Goal: Task Accomplishment & Management: Manage account settings

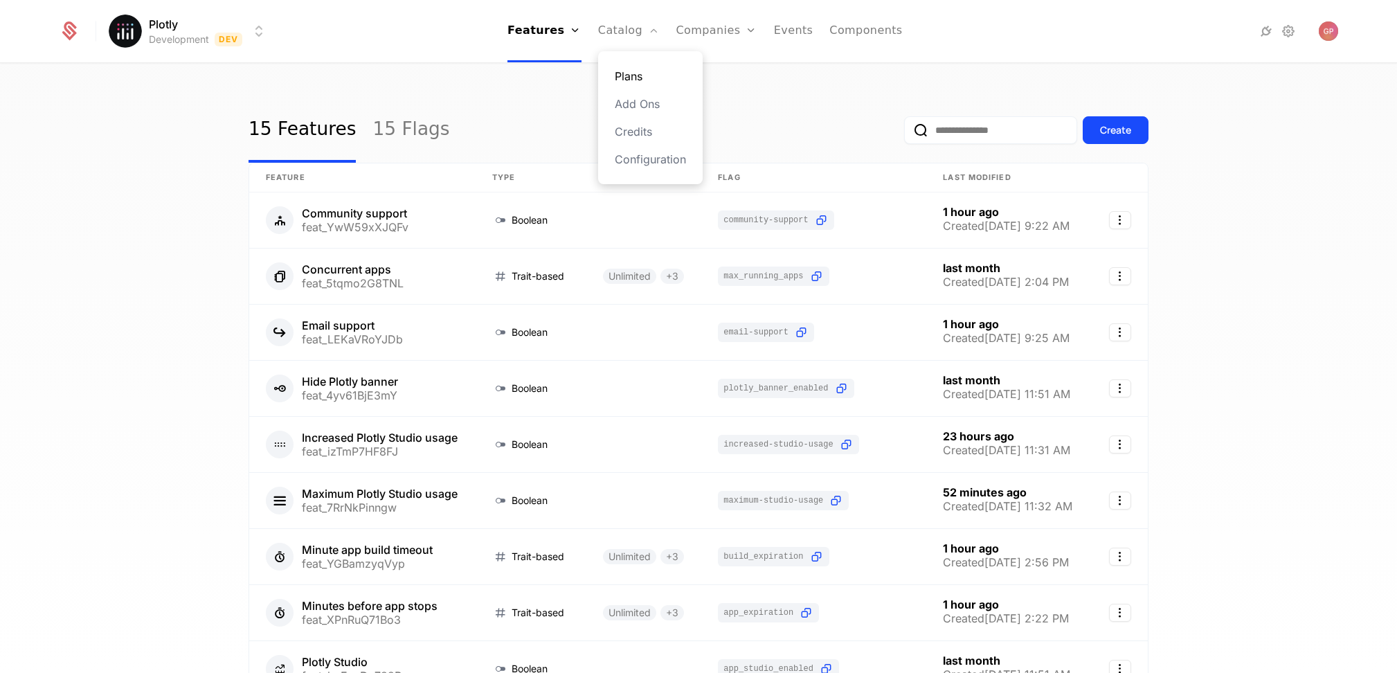
click at [624, 76] on link "Plans" at bounding box center [650, 76] width 71 height 17
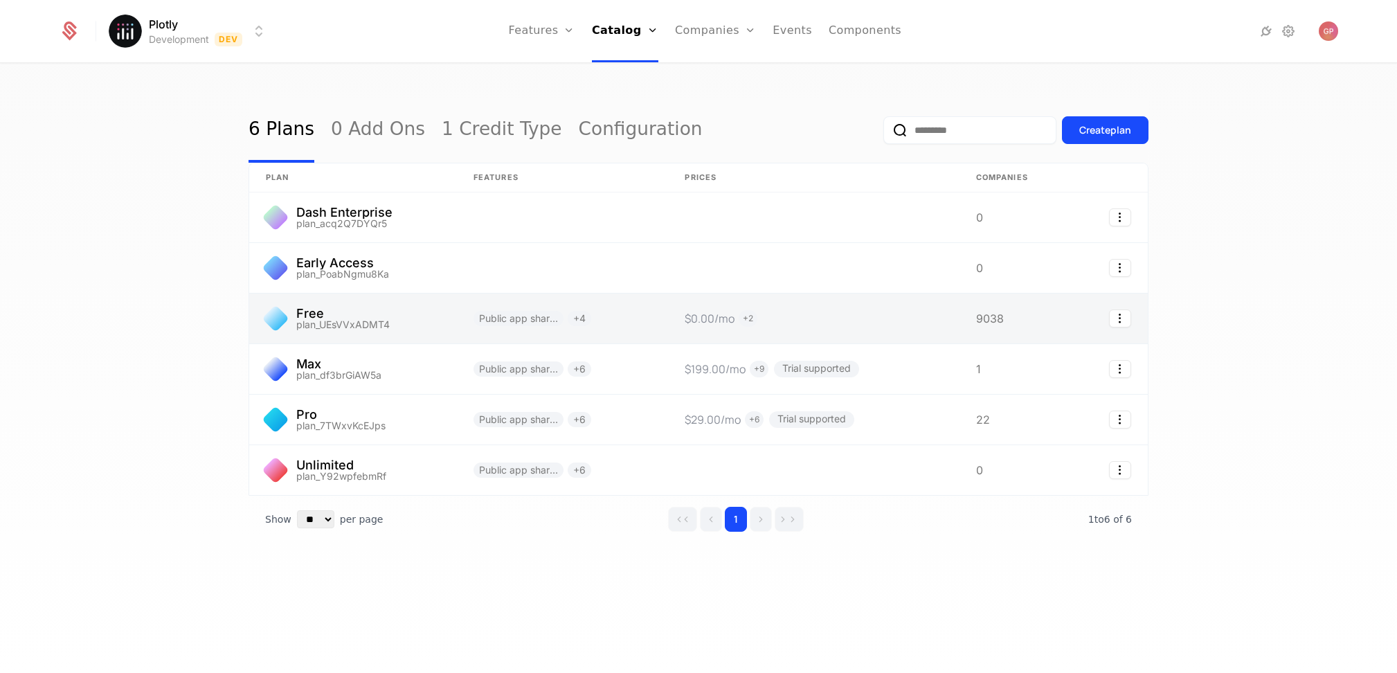
click at [359, 312] on link at bounding box center [353, 318] width 208 height 50
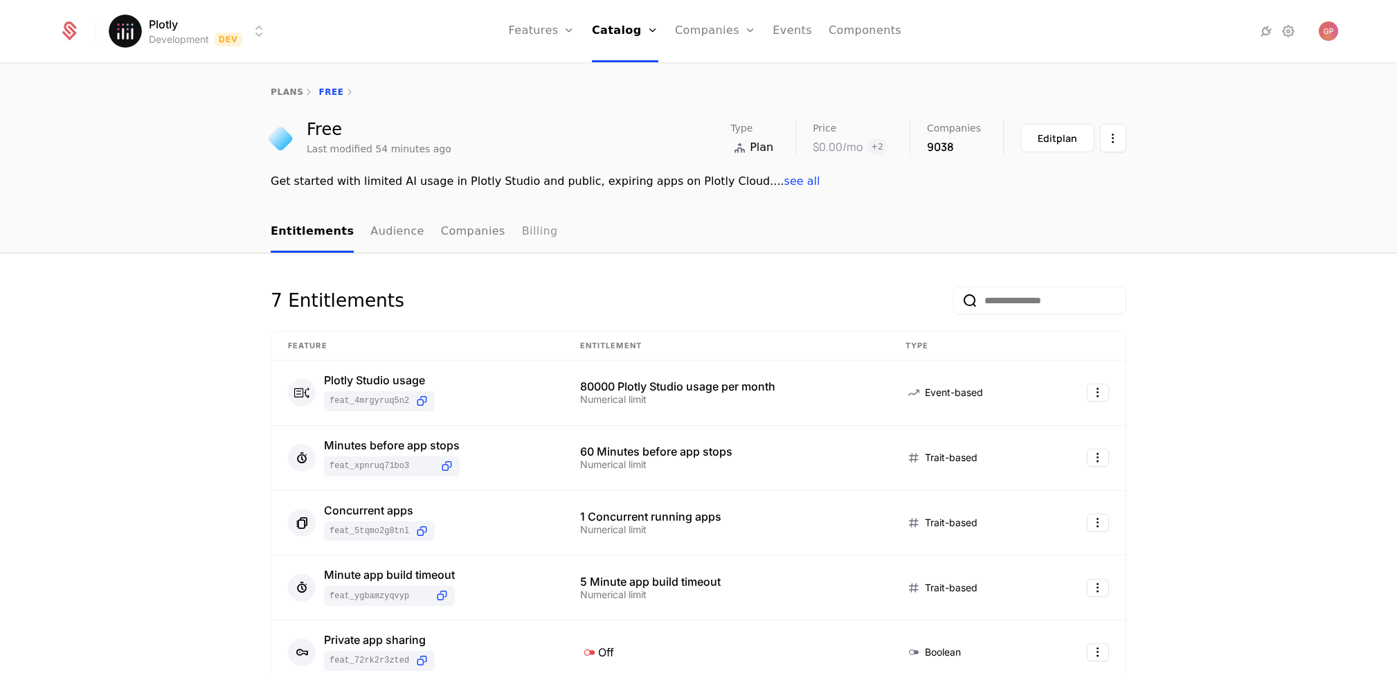
click at [522, 229] on link "Billing" at bounding box center [540, 232] width 36 height 41
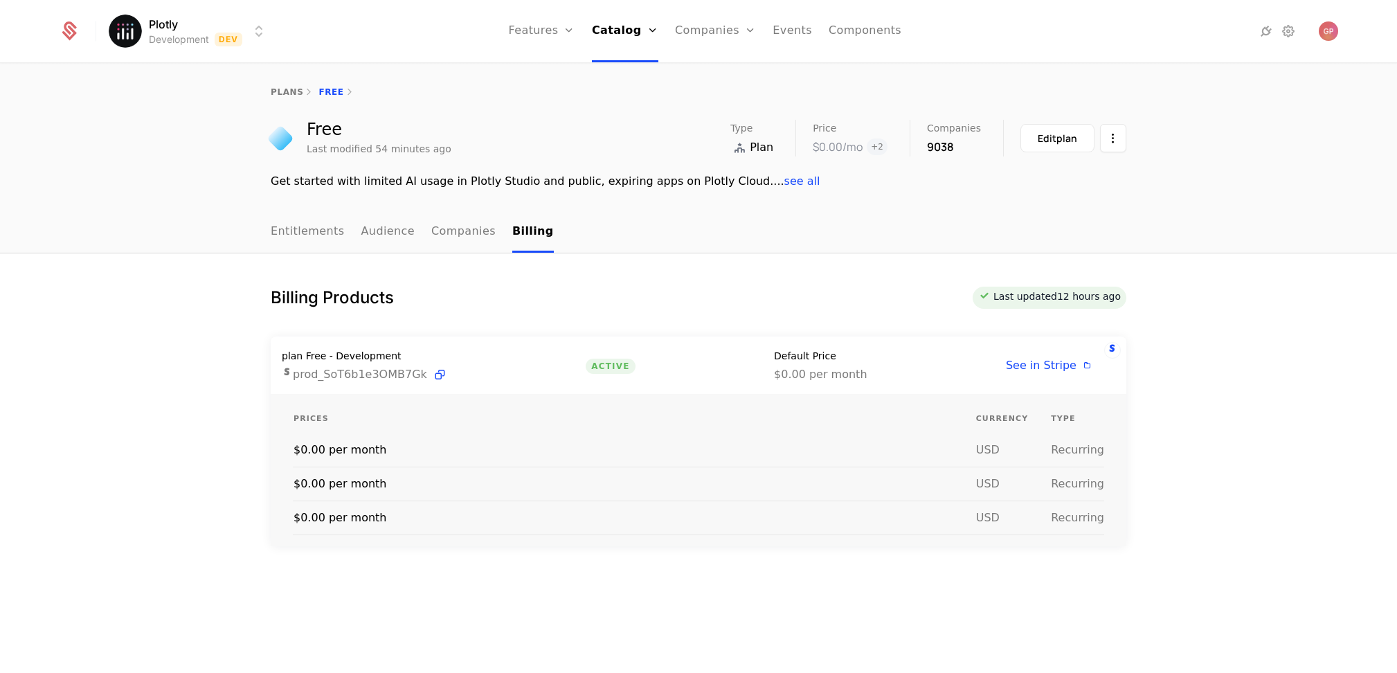
click at [411, 232] on ul "Entitlements Audience Companies Billing" at bounding box center [412, 232] width 283 height 41
click at [441, 231] on link "Companies" at bounding box center [463, 232] width 64 height 41
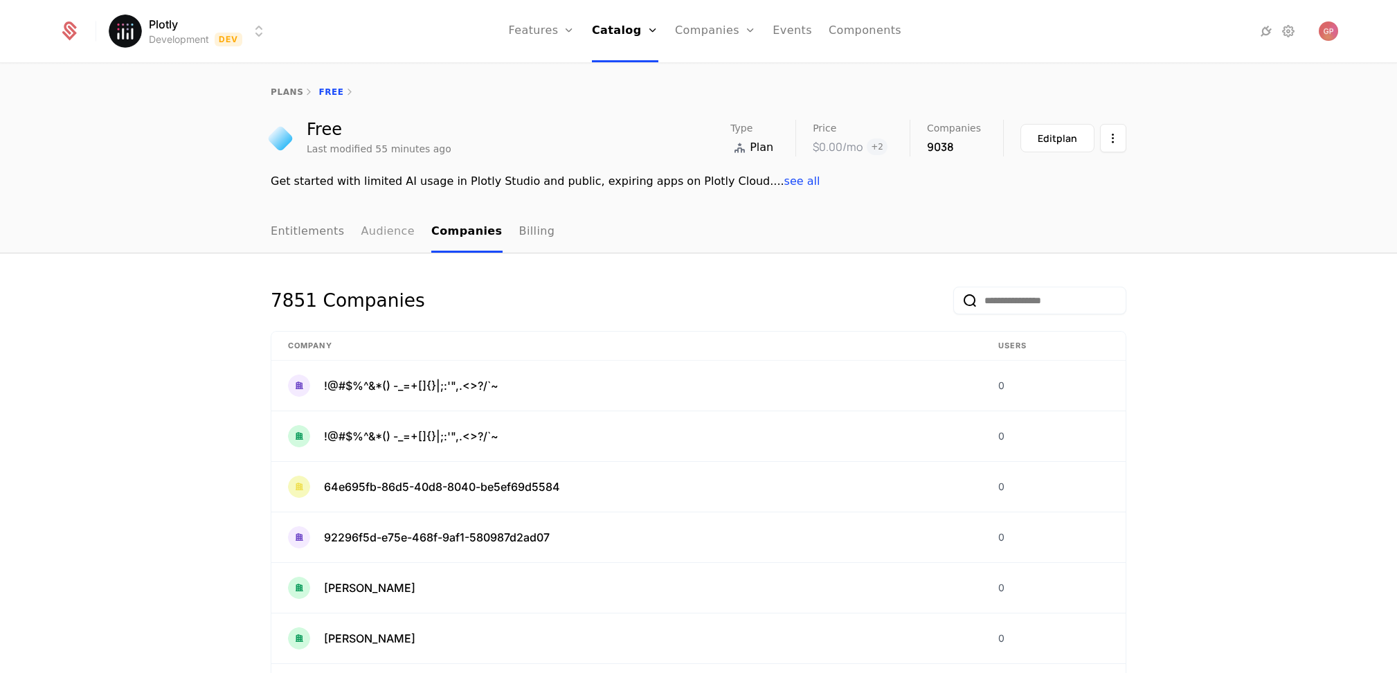
click at [369, 238] on link "Audience" at bounding box center [388, 232] width 54 height 41
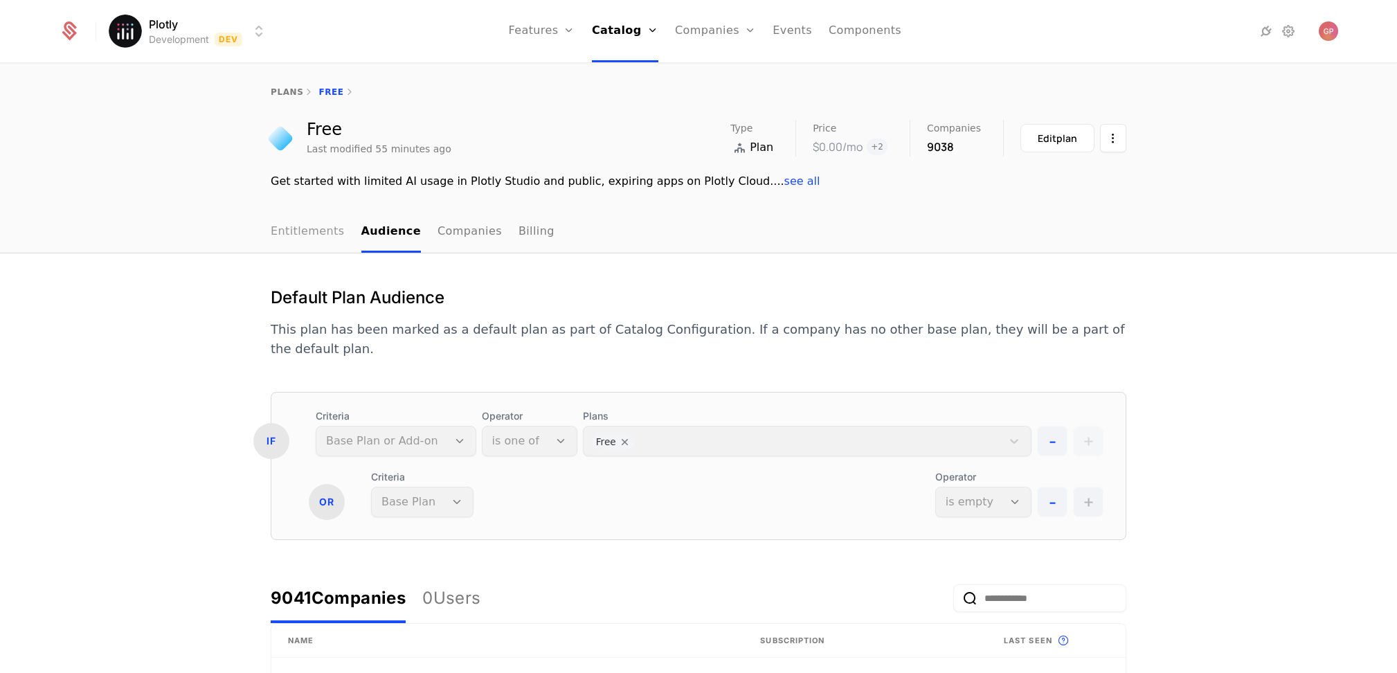
click at [309, 239] on link "Entitlements" at bounding box center [308, 232] width 74 height 41
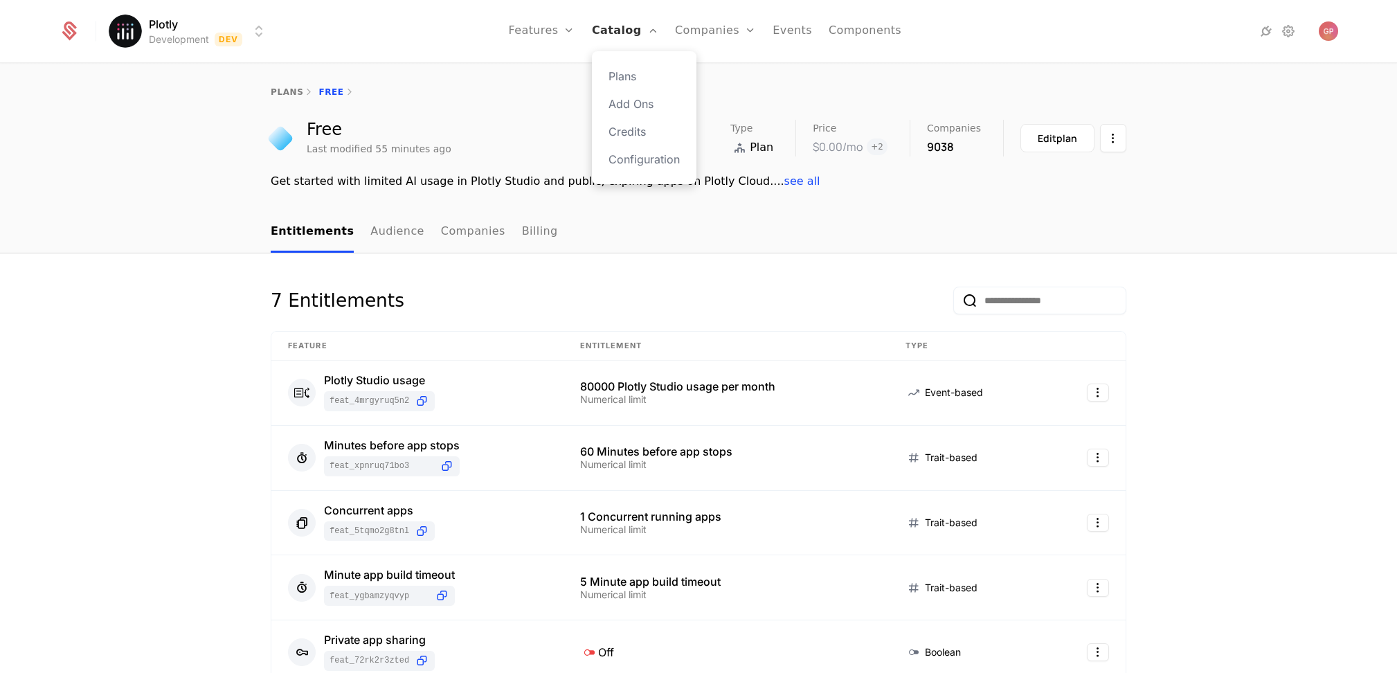
click at [621, 34] on link "Catalog" at bounding box center [625, 31] width 66 height 62
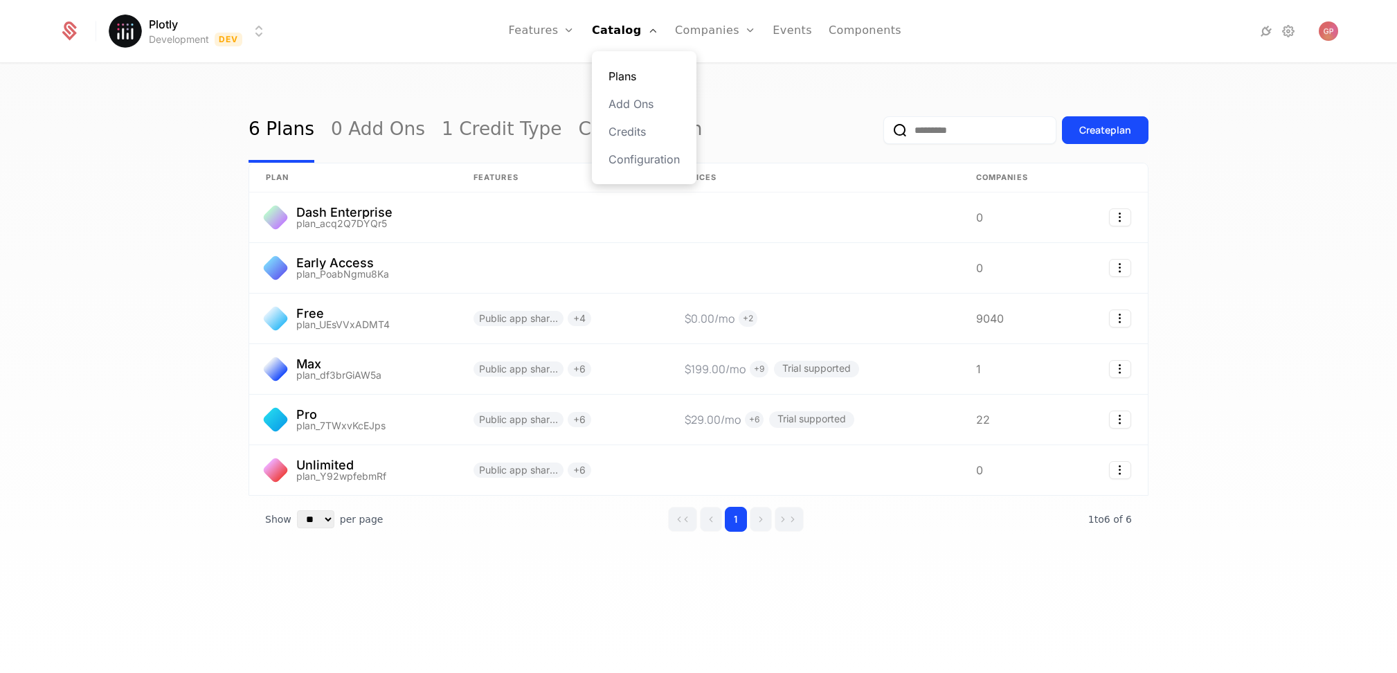
click at [628, 82] on link "Plans" at bounding box center [643, 76] width 71 height 17
click at [180, 334] on div "6 Plans 0 Add Ons 1 Credit Type Configuration Create plan plan Features Prices …" at bounding box center [698, 372] width 1397 height 617
click at [511, 610] on div "6 Plans 0 Add Ons 1 Credit Type Configuration Create plan plan Features Prices …" at bounding box center [698, 372] width 1397 height 617
click at [514, 608] on div "6 Plans 0 Add Ons 1 Credit Type Configuration Create plan plan Features Prices …" at bounding box center [698, 372] width 1397 height 617
click at [514, 609] on div "6 Plans 0 Add Ons 1 Credit Type Configuration Create plan plan Features Prices …" at bounding box center [698, 372] width 1397 height 617
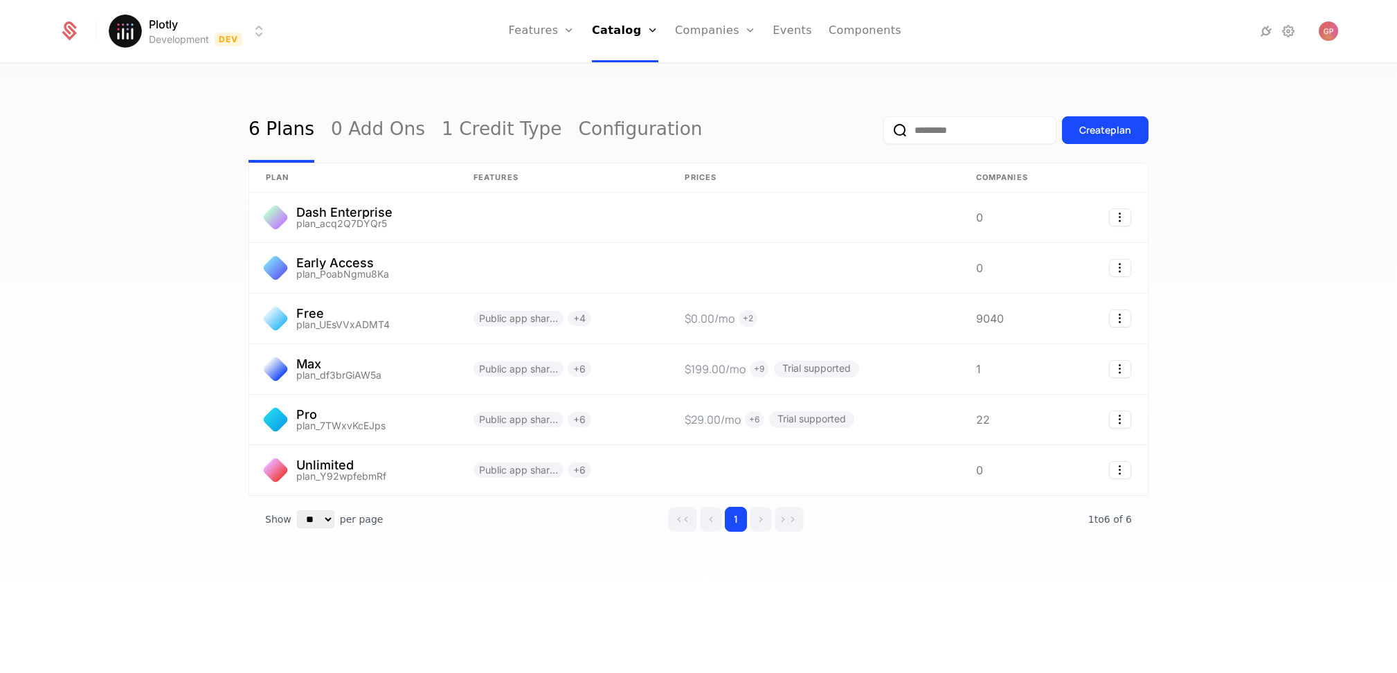
click at [838, 536] on div "Show ** ** ** *** *** per page per page 1 1 to 6 of 6 of 6" at bounding box center [698, 519] width 900 height 47
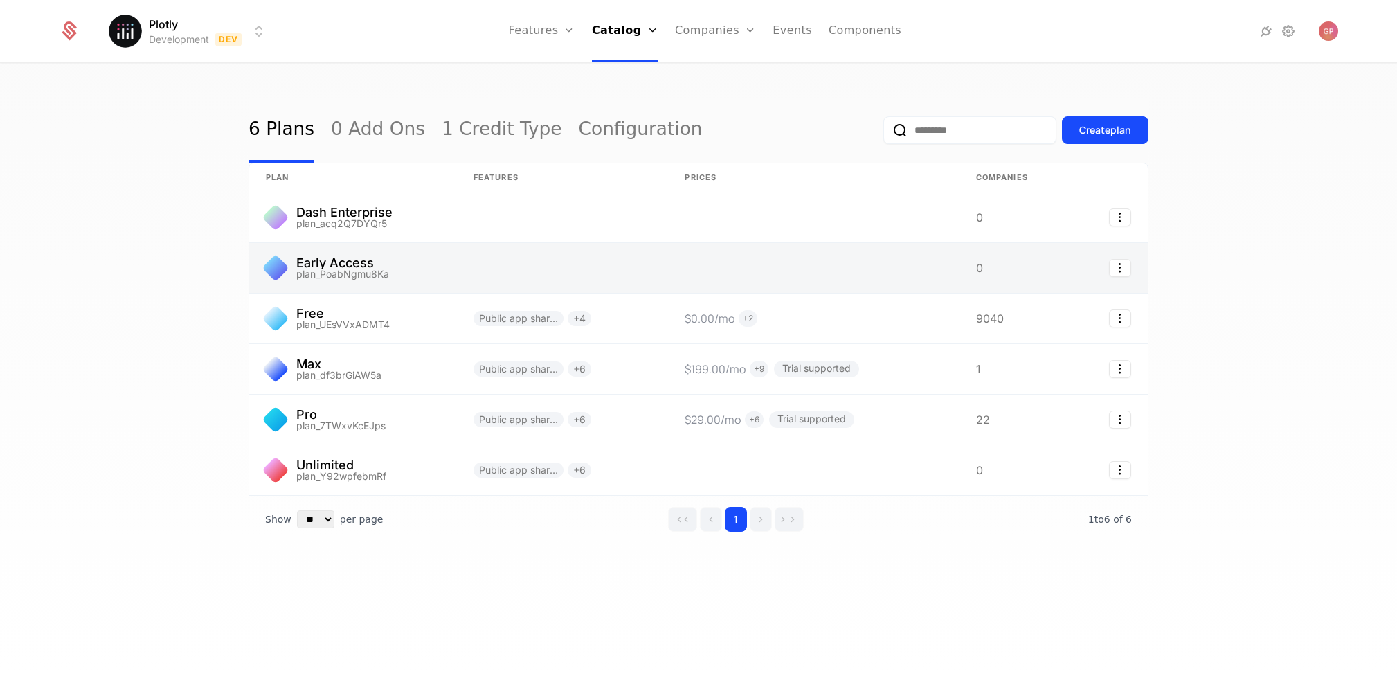
click at [335, 265] on link at bounding box center [353, 268] width 208 height 50
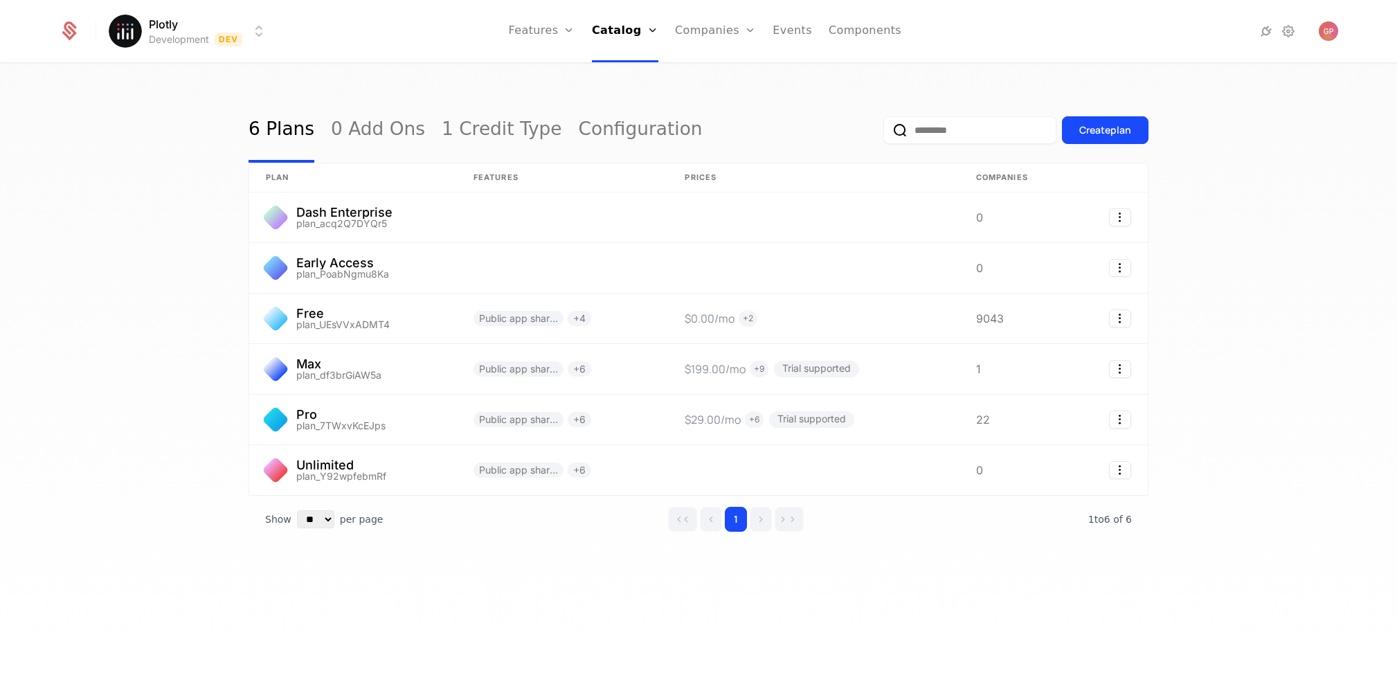
click at [596, 597] on div "6 Plans 0 Add Ons 1 Credit Type Configuration Create plan plan Features Prices …" at bounding box center [698, 372] width 1397 height 617
click at [266, 33] on html "Plotly Development Dev Features Features Flags Catalog Plans Add Ons Credits Co…" at bounding box center [698, 336] width 1397 height 673
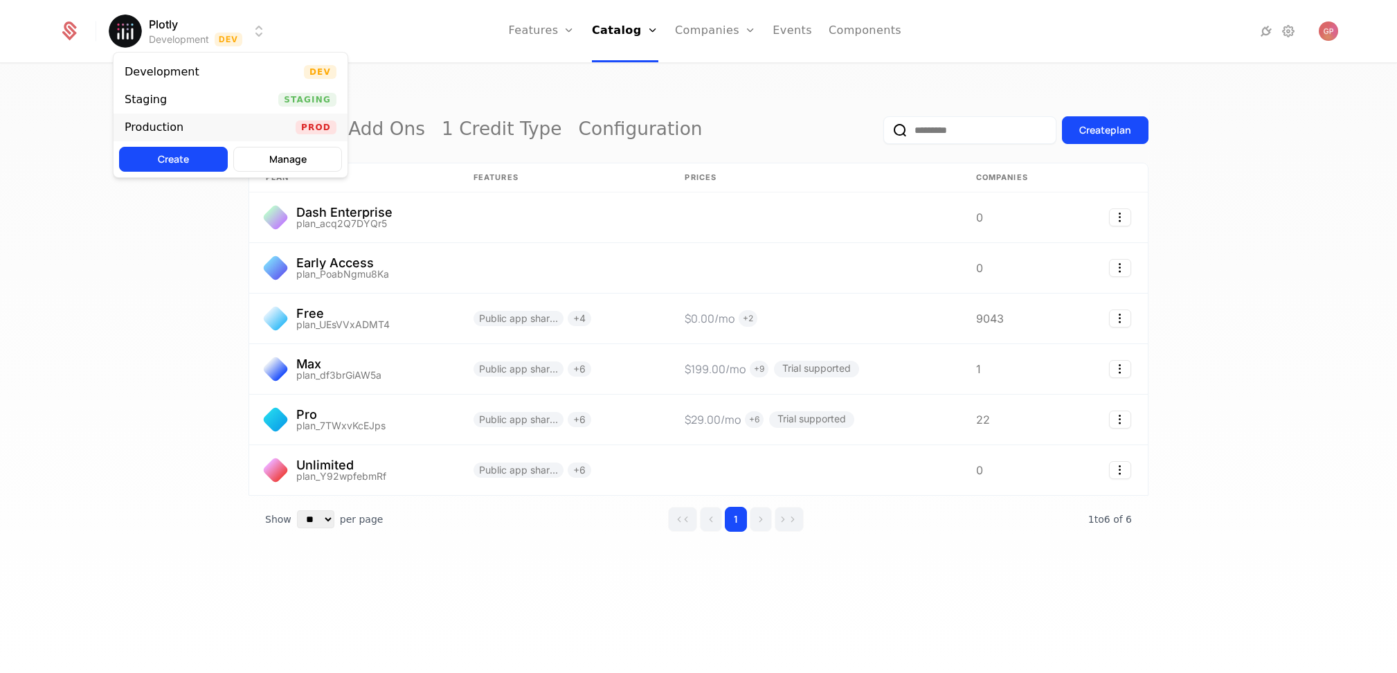
click at [239, 122] on div "Production Prod" at bounding box center [231, 128] width 234 height 28
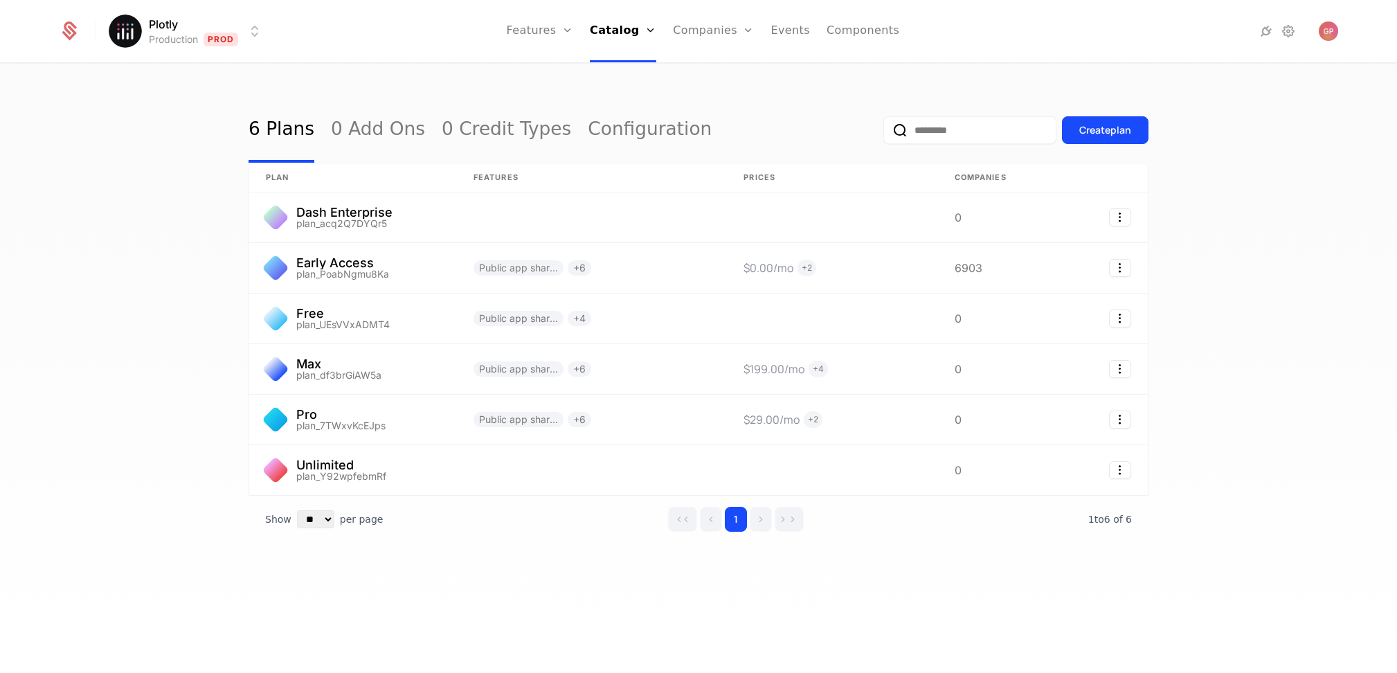
click at [129, 269] on div "6 Plans 0 Add Ons 0 Credit Types Configuration Create plan plan Features Prices…" at bounding box center [698, 372] width 1397 height 617
click at [246, 37] on html "Plotly Production Prod Features Features Flags Catalog Plans Add Ons Credits Co…" at bounding box center [698, 336] width 1397 height 673
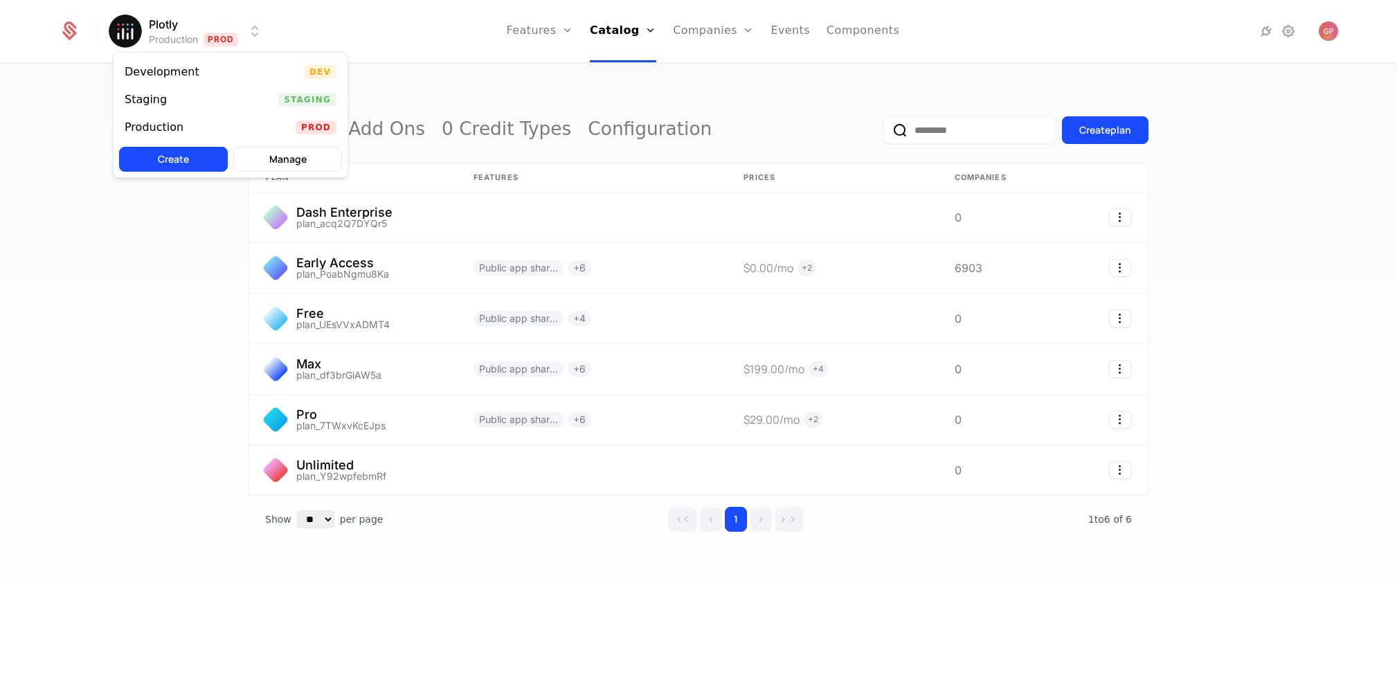
click at [107, 359] on html "Plotly Production Prod Features Features Flags Catalog Plans Add Ons Credits Co…" at bounding box center [698, 336] width 1397 height 673
click at [224, 30] on html "Plotly Production Prod Features Features Flags Catalog Plans Add Ons Credits Co…" at bounding box center [698, 336] width 1397 height 673
click at [221, 107] on div "Staging Staging" at bounding box center [231, 100] width 234 height 28
click at [252, 29] on html "Plotly Staging Staging Features Features Flags Catalog Plans Add Ons Credits Co…" at bounding box center [698, 336] width 1397 height 673
click at [239, 68] on div "Development Dev" at bounding box center [231, 72] width 234 height 28
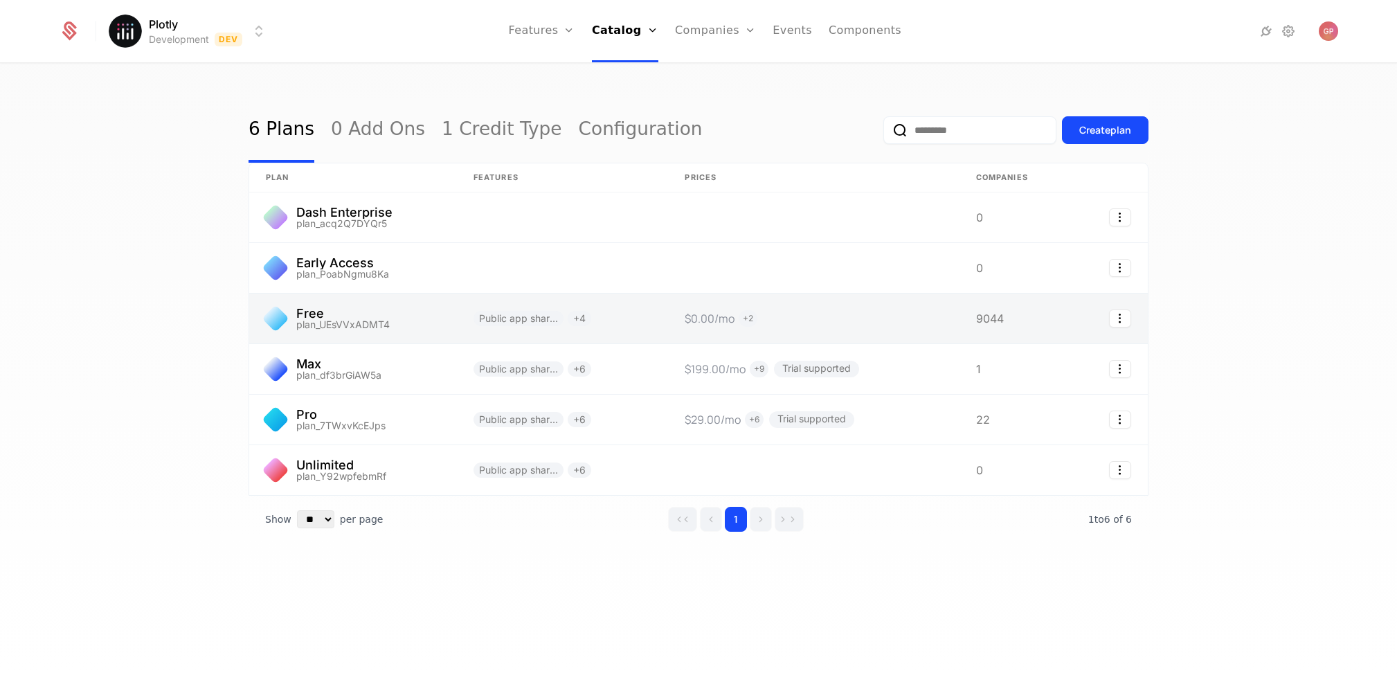
click at [380, 306] on link at bounding box center [353, 318] width 208 height 50
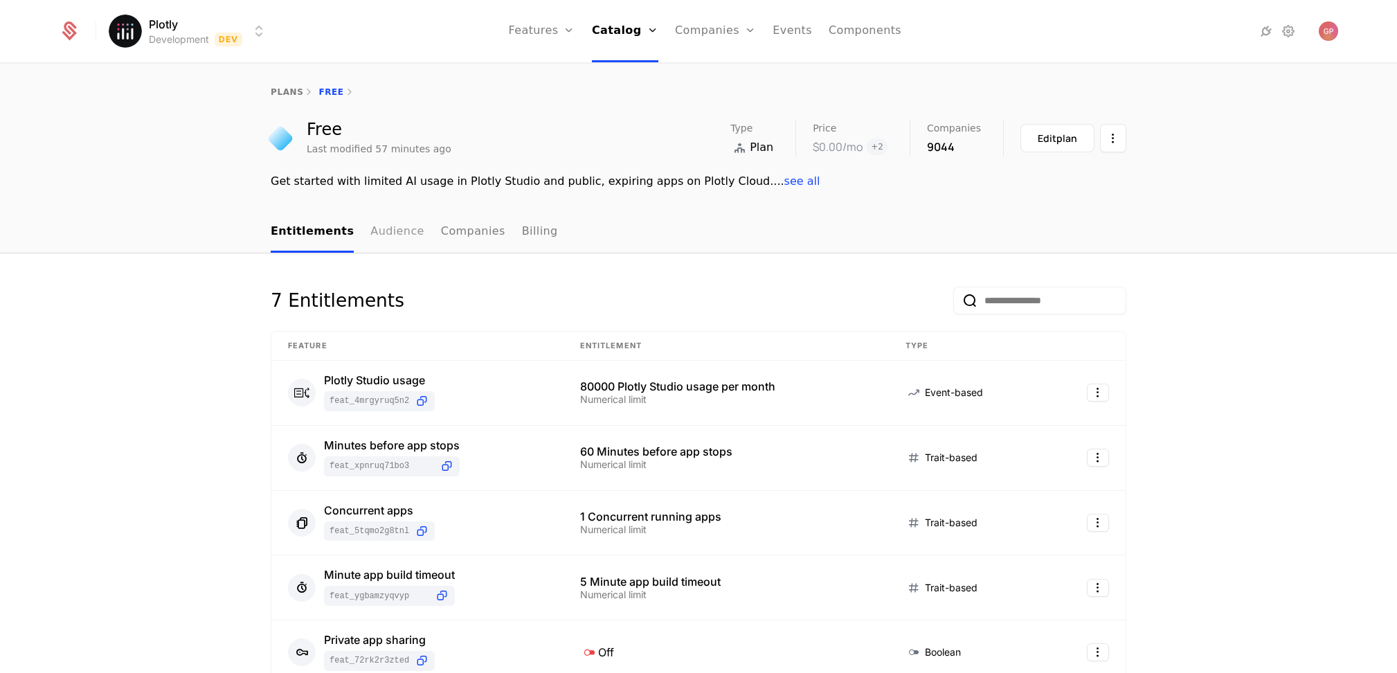
click at [388, 237] on link "Audience" at bounding box center [397, 232] width 54 height 41
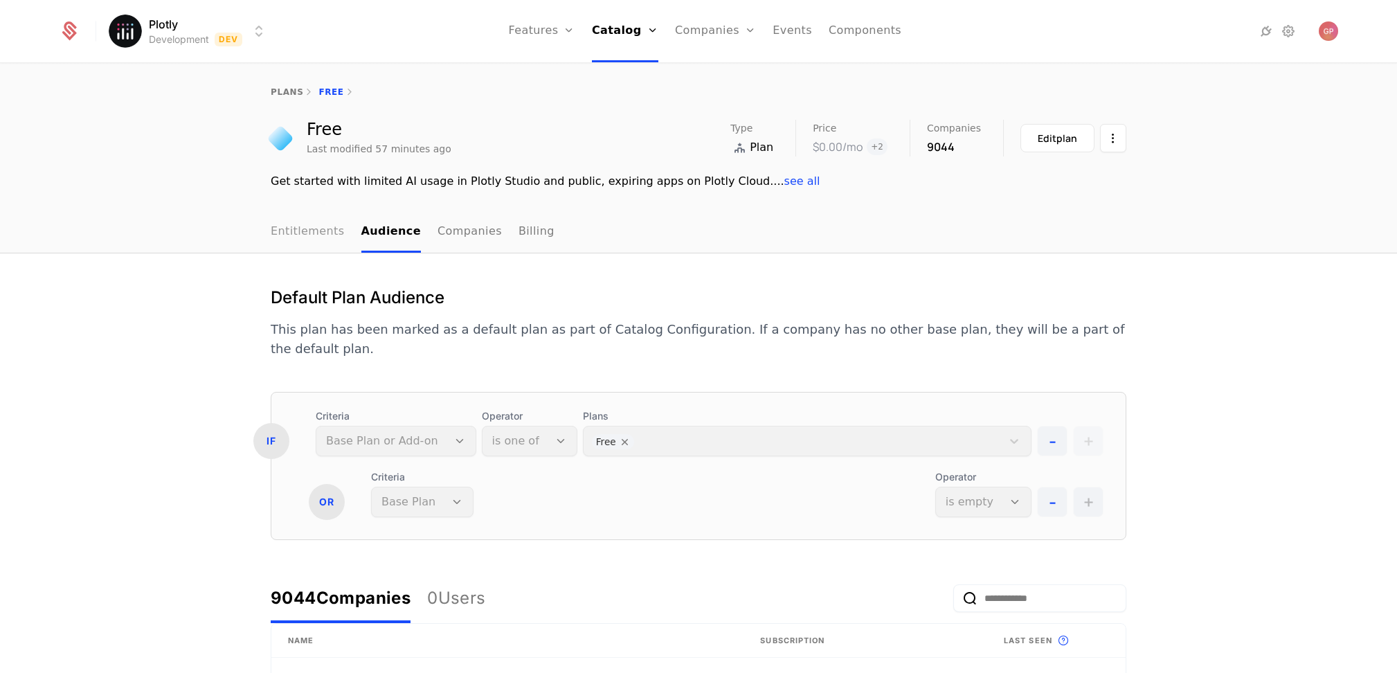
click at [300, 238] on link "Entitlements" at bounding box center [308, 232] width 74 height 41
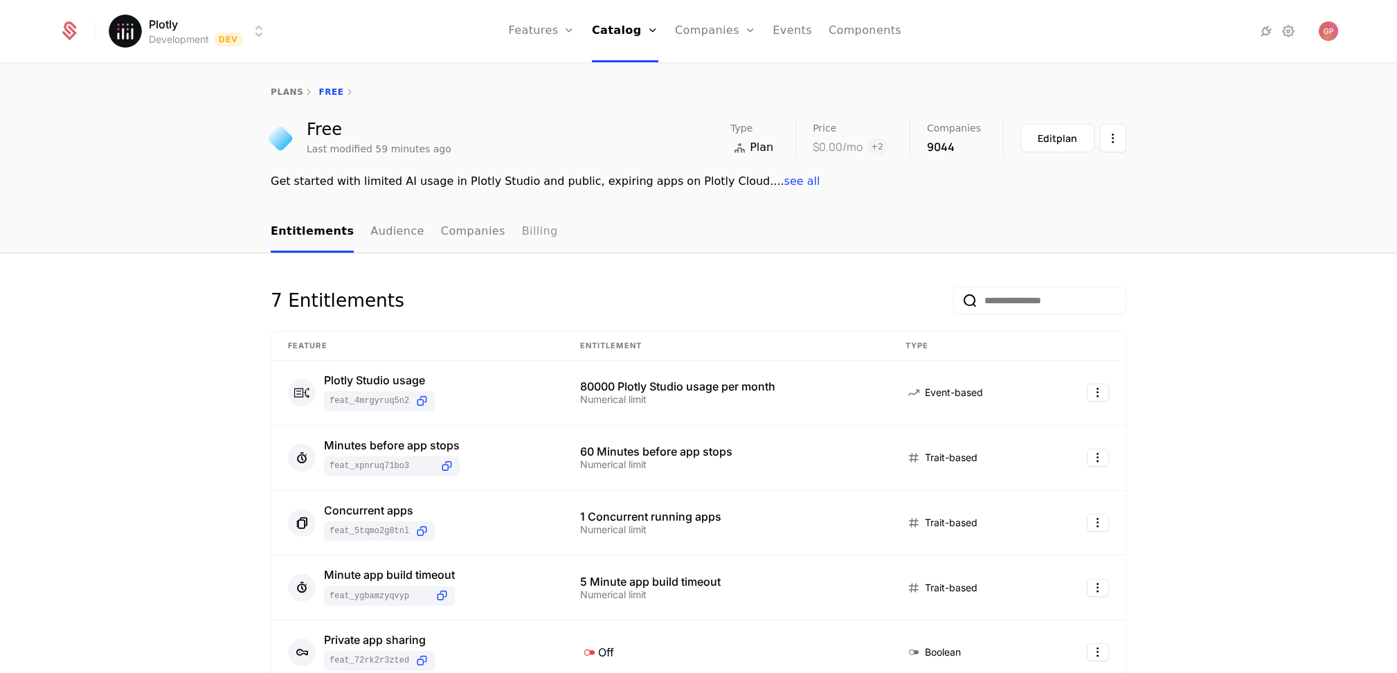
click at [522, 237] on link "Billing" at bounding box center [540, 232] width 36 height 41
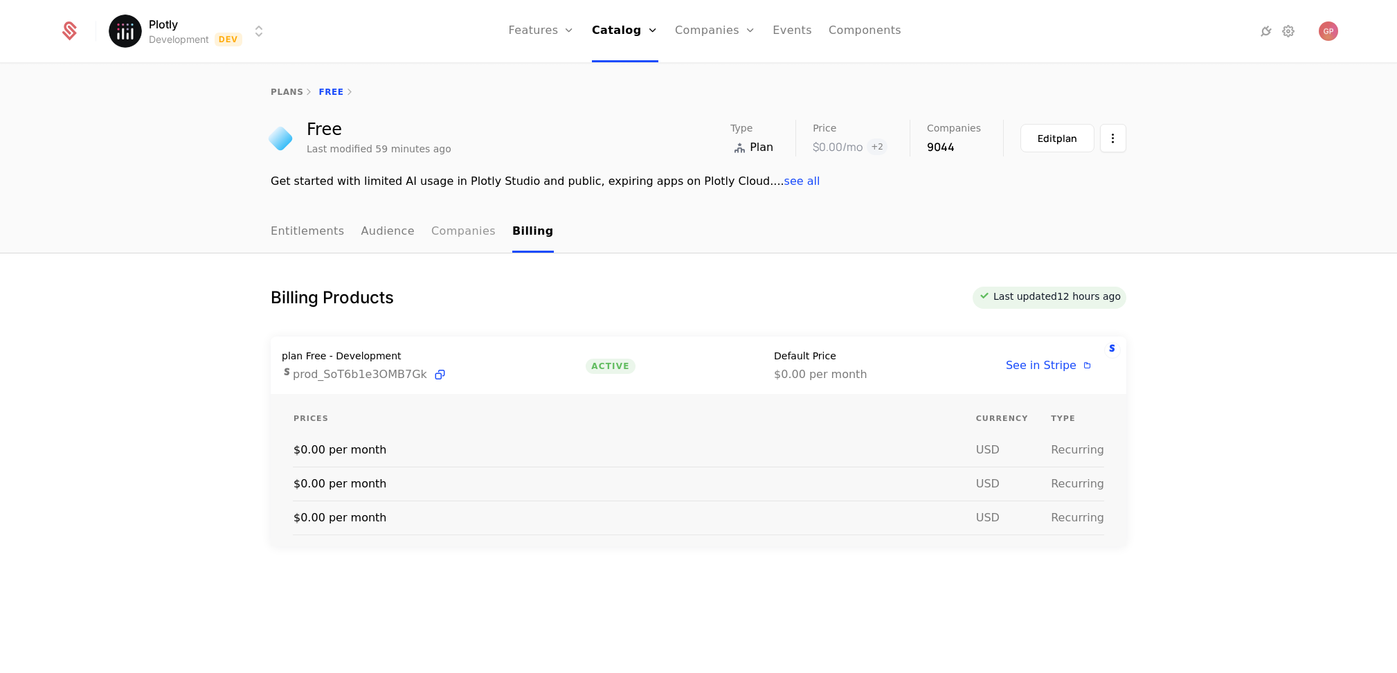
click at [431, 235] on link "Companies" at bounding box center [463, 232] width 64 height 41
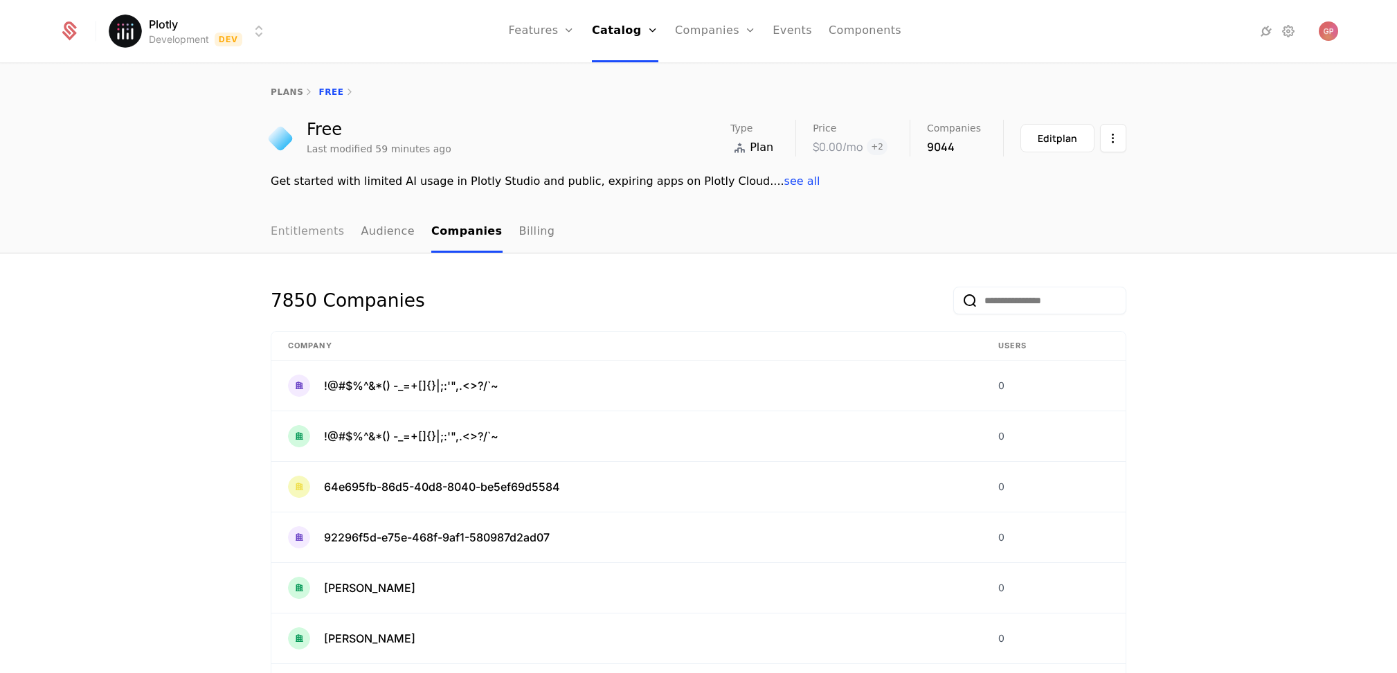
click at [316, 246] on link "Entitlements" at bounding box center [308, 232] width 74 height 41
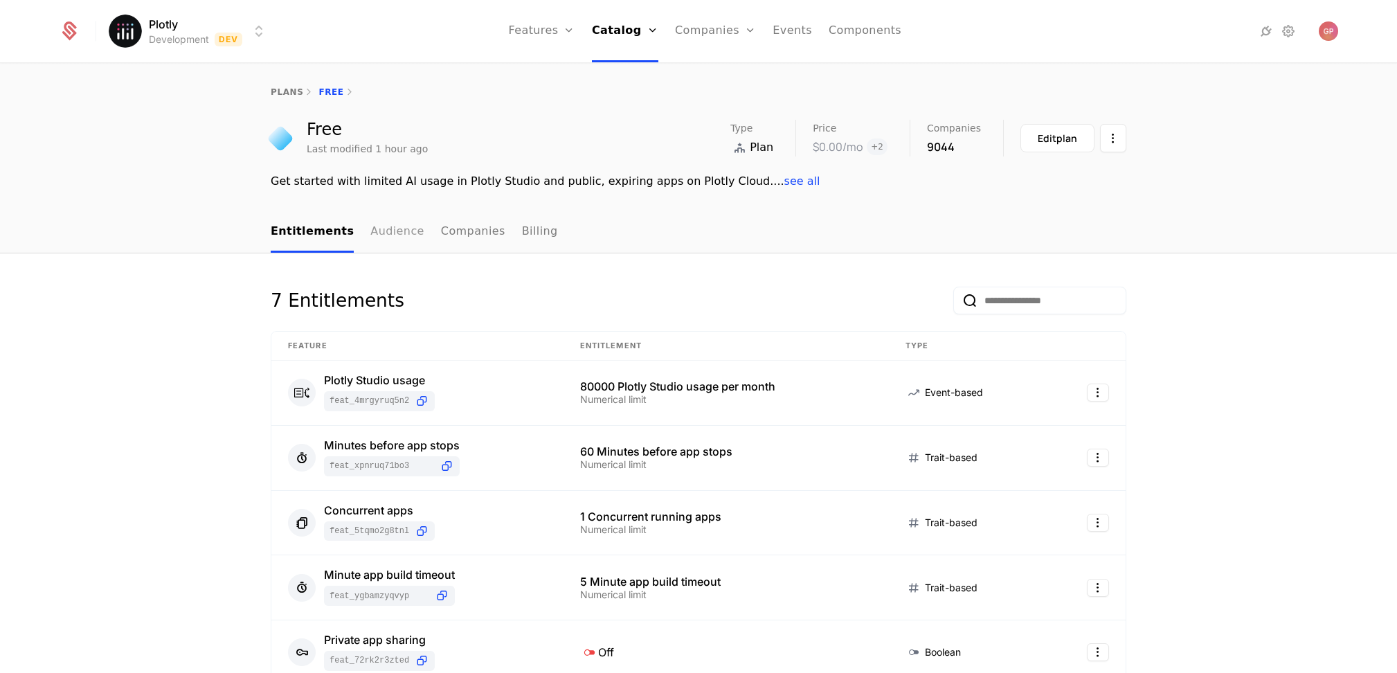
click at [370, 235] on link "Audience" at bounding box center [397, 232] width 54 height 41
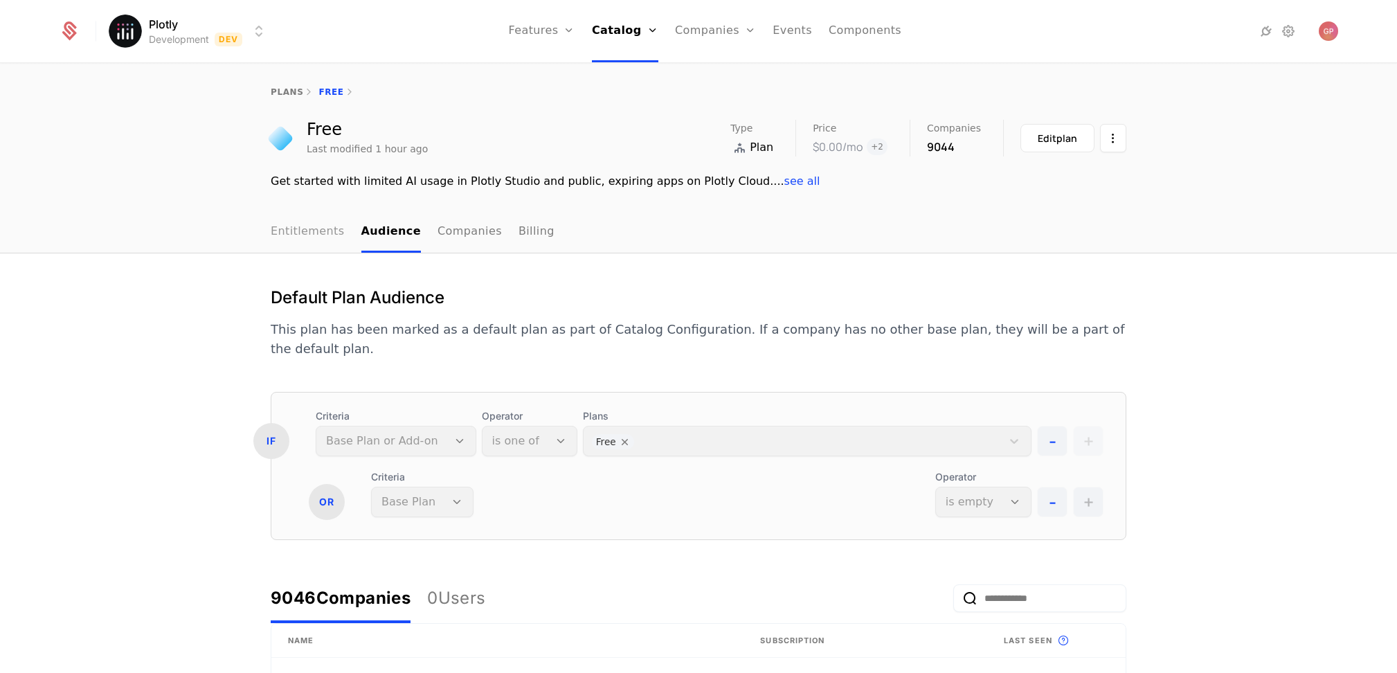
click at [331, 238] on link "Entitlements" at bounding box center [308, 232] width 74 height 41
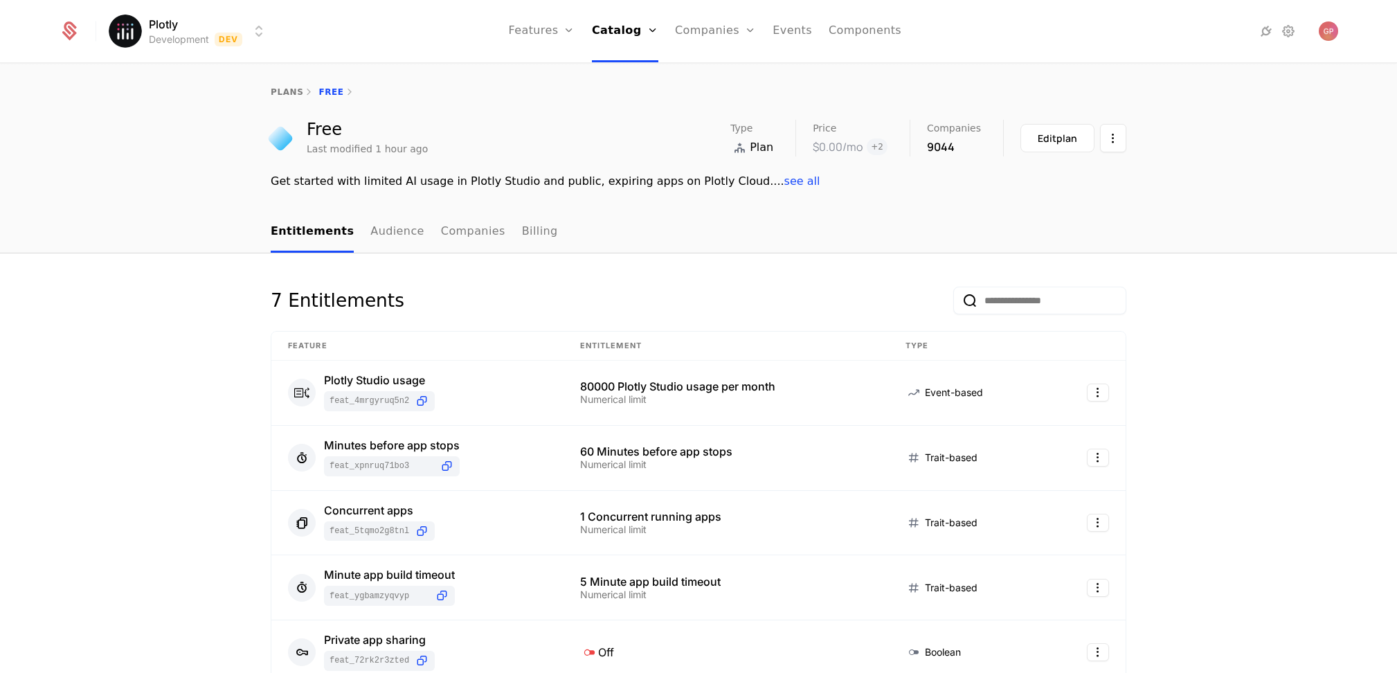
click at [397, 188] on div "Get started with limited AI usage in Plotly Studio and public, expiring apps on…" at bounding box center [698, 181] width 855 height 17
drag, startPoint x: 397, startPoint y: 188, endPoint x: 583, endPoint y: 173, distance: 186.8
click at [583, 173] on div "Get started with limited AI usage in Plotly Studio and public, expiring apps on…" at bounding box center [698, 181] width 855 height 17
click at [381, 233] on link "Audience" at bounding box center [397, 232] width 54 height 41
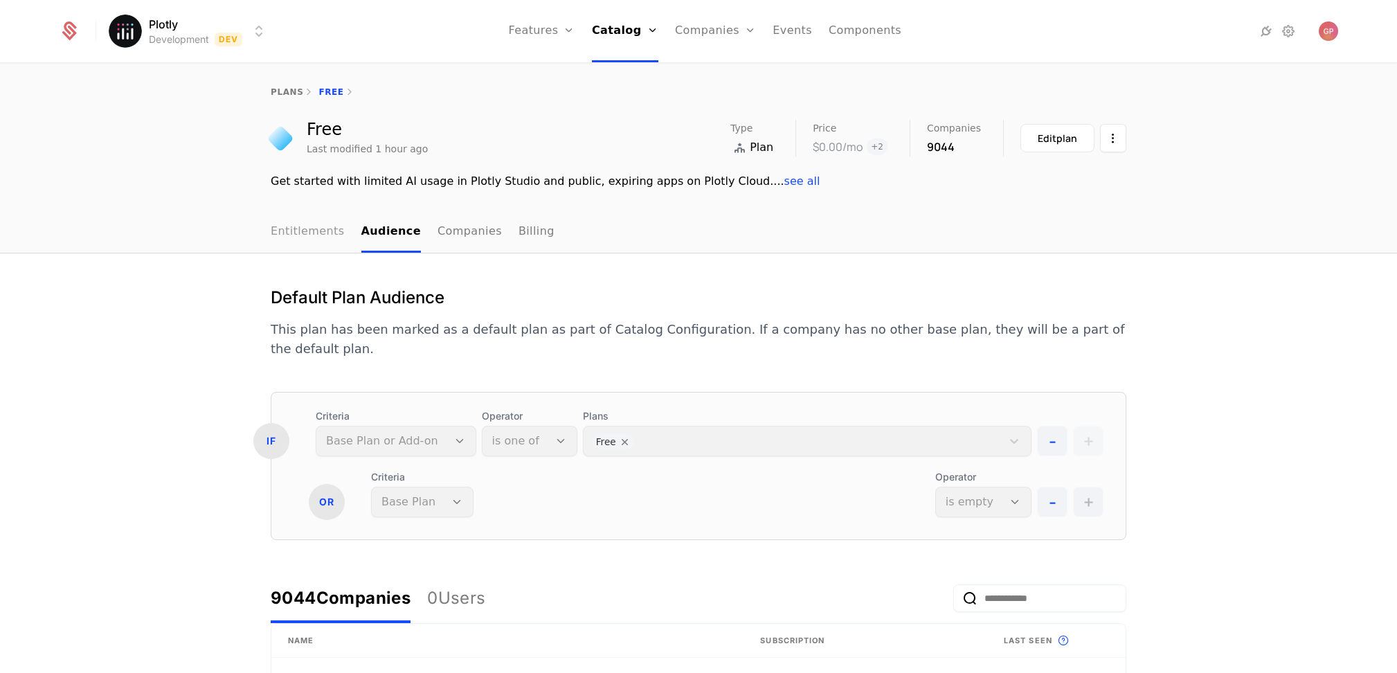
click at [329, 228] on link "Entitlements" at bounding box center [308, 232] width 74 height 41
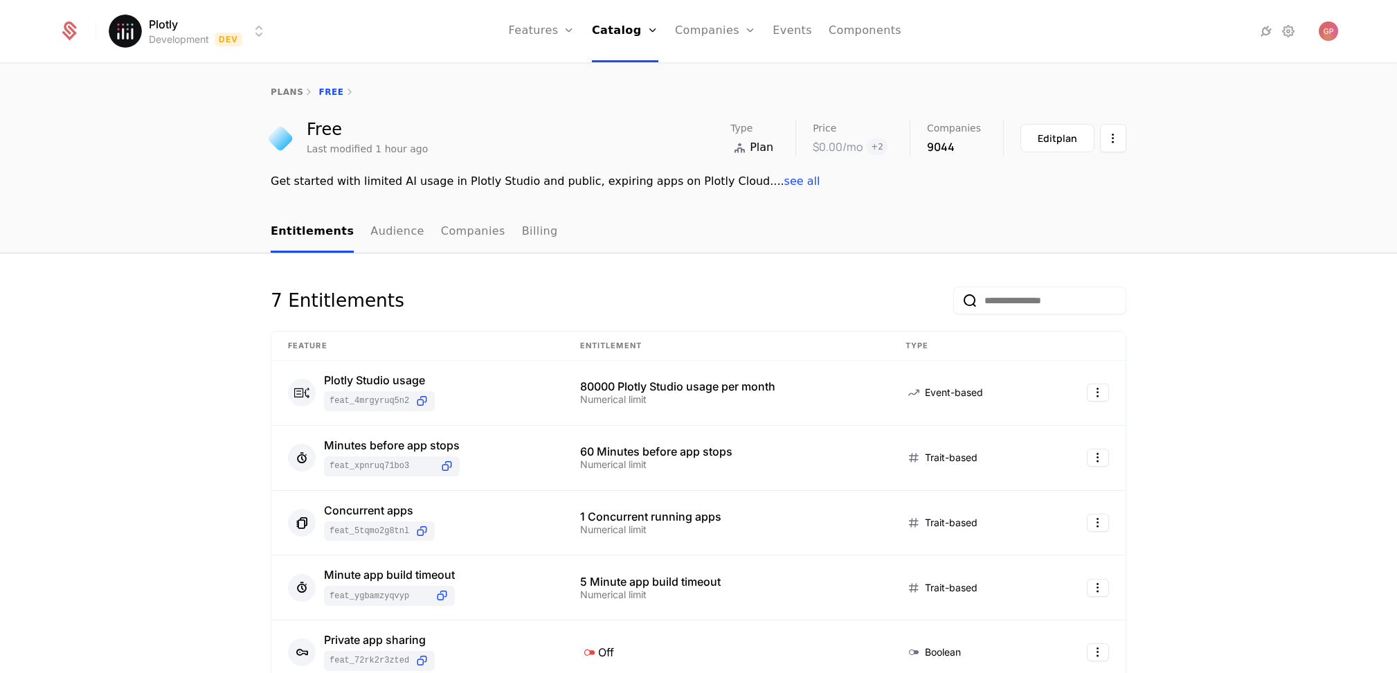
click at [275, 84] on div "plans Free" at bounding box center [698, 91] width 1397 height 55
click at [276, 91] on link "plans" at bounding box center [287, 92] width 33 height 10
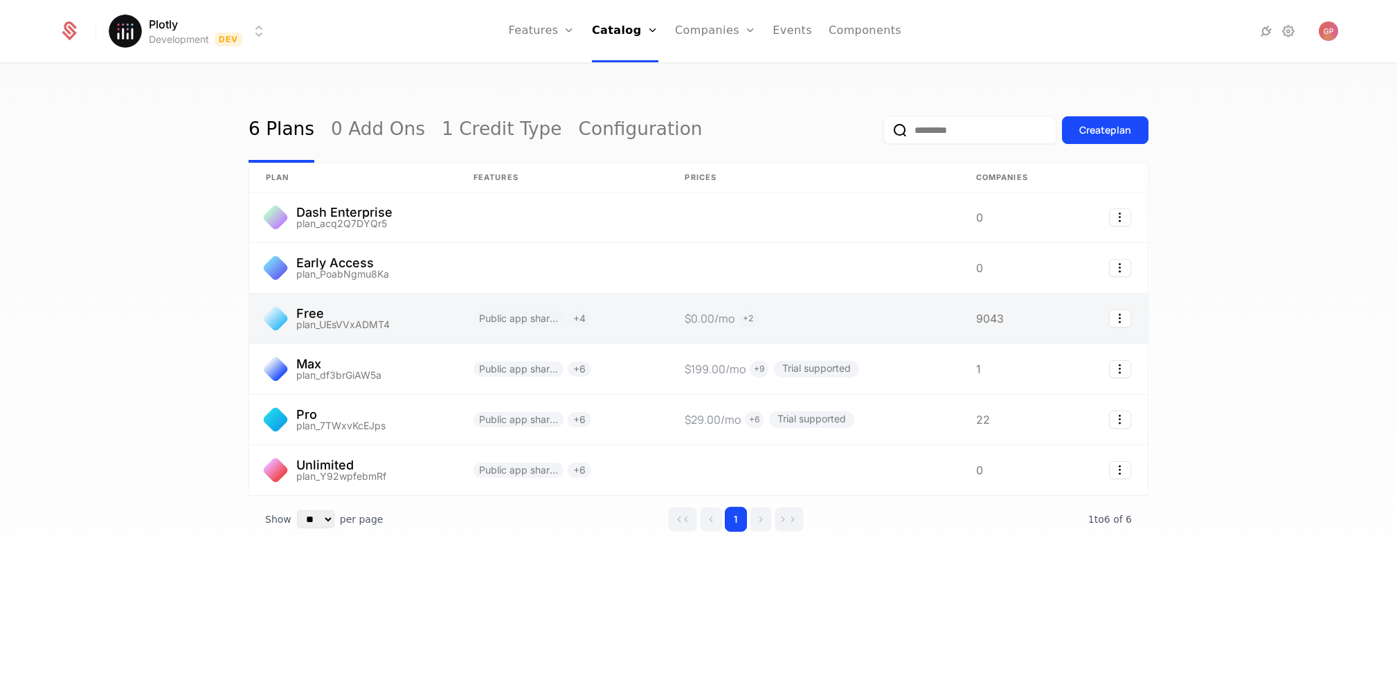
click at [318, 319] on link at bounding box center [353, 318] width 208 height 50
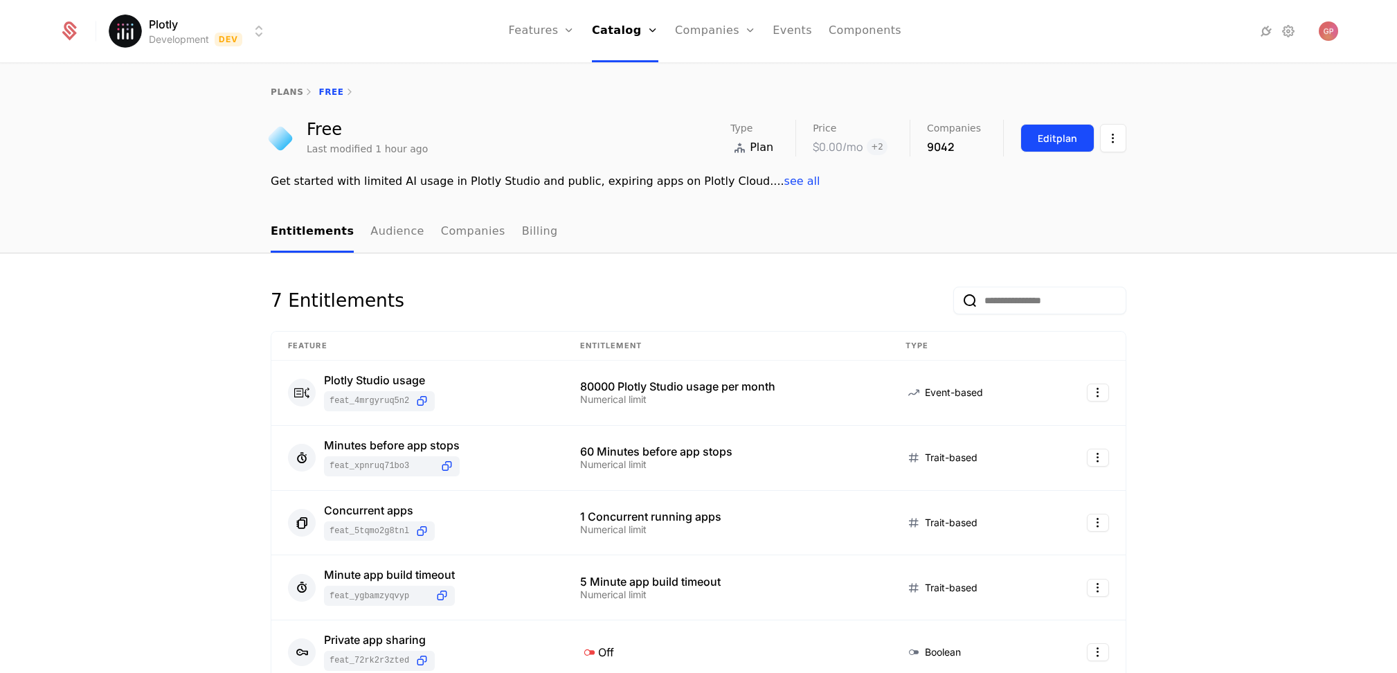
click at [1053, 138] on div "Edit plan" at bounding box center [1056, 139] width 39 height 14
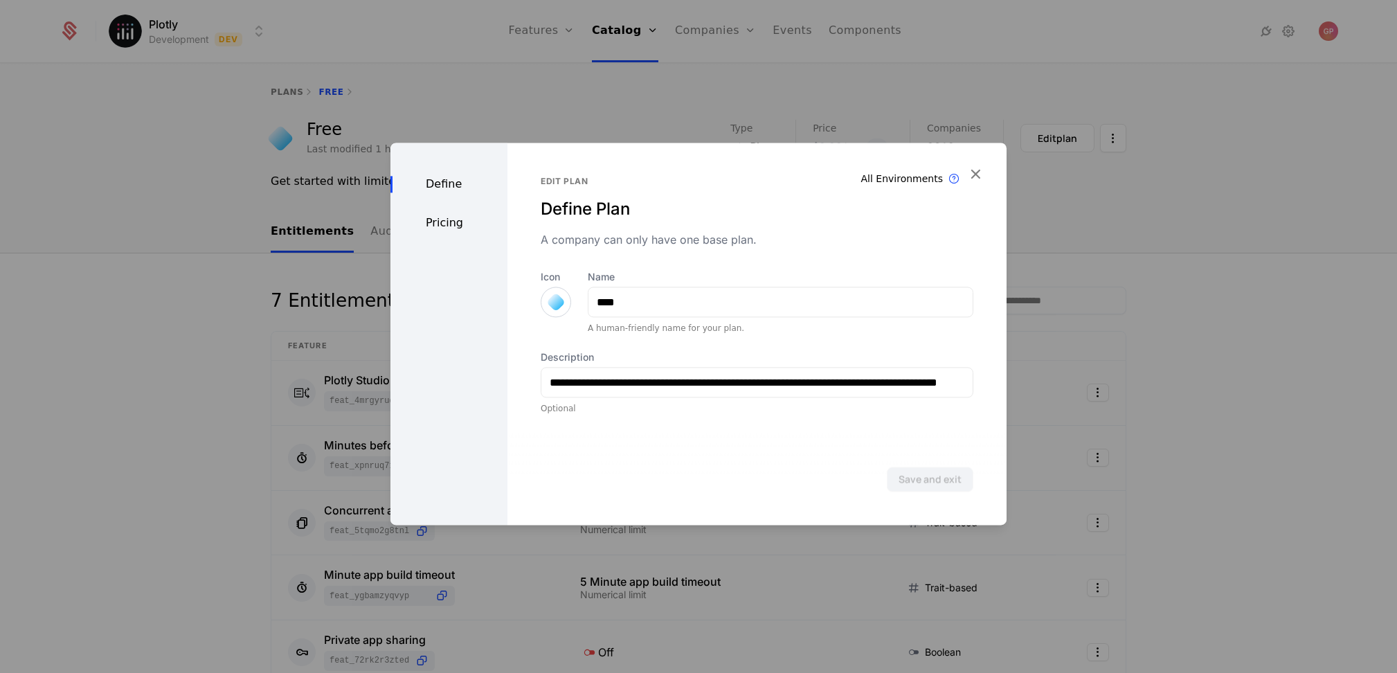
click at [482, 211] on div "Define Pricing" at bounding box center [448, 334] width 117 height 382
click at [471, 219] on div "Pricing" at bounding box center [448, 223] width 117 height 17
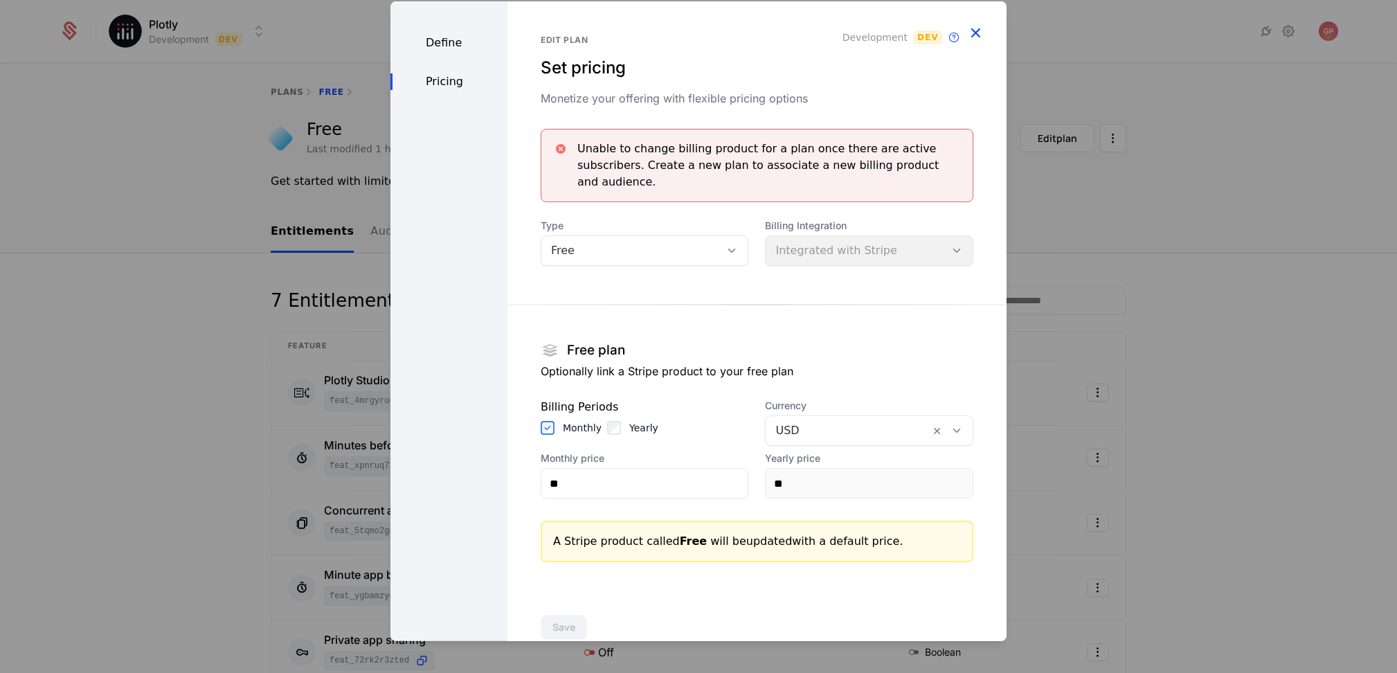
click at [971, 35] on icon "button" at bounding box center [975, 33] width 18 height 18
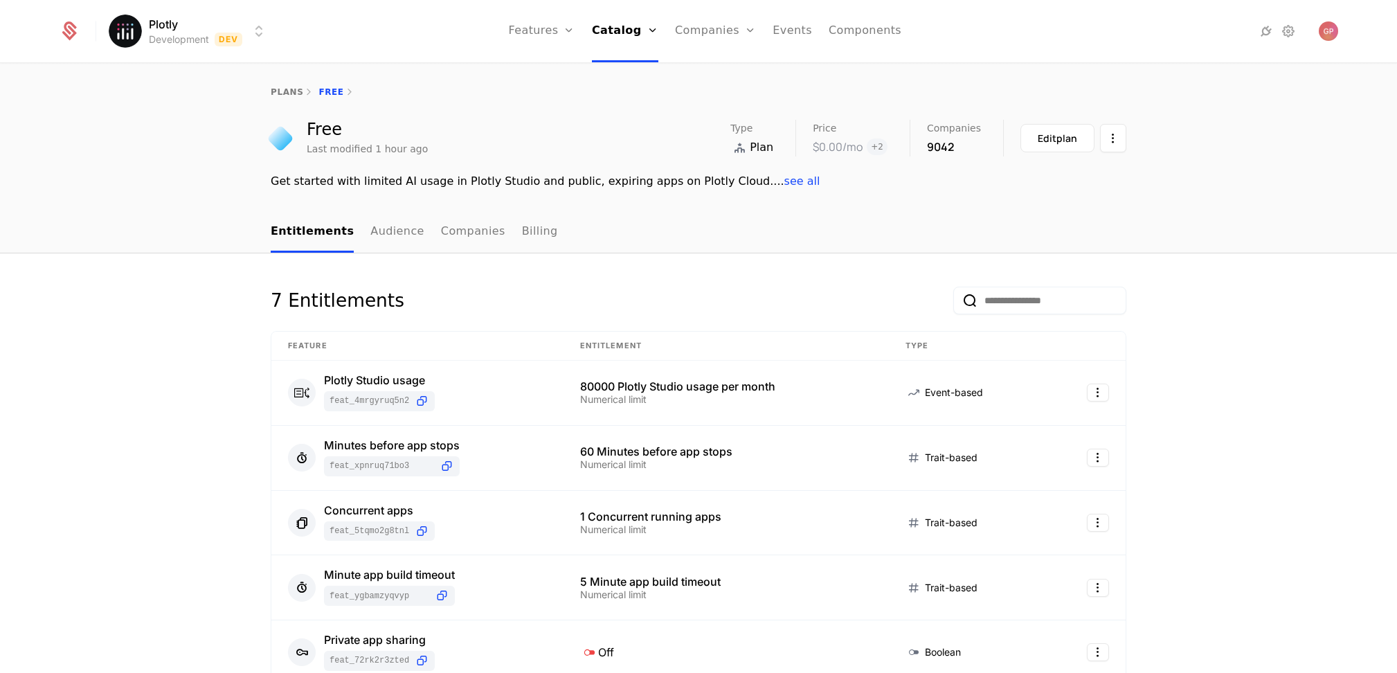
click at [259, 29] on html "Plotly Development Dev Features Features Flags Catalog Plans Add Ons Credits Co…" at bounding box center [698, 336] width 1397 height 673
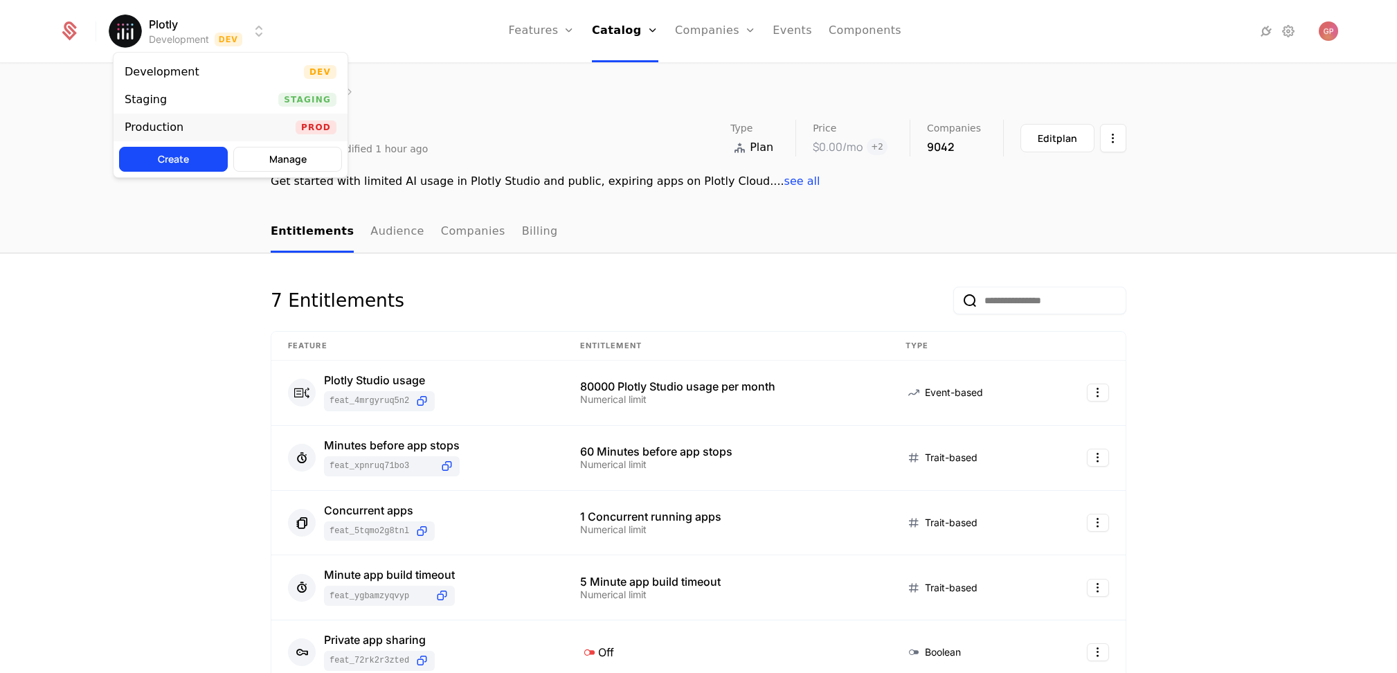
click at [223, 123] on div "Production Prod" at bounding box center [231, 128] width 234 height 28
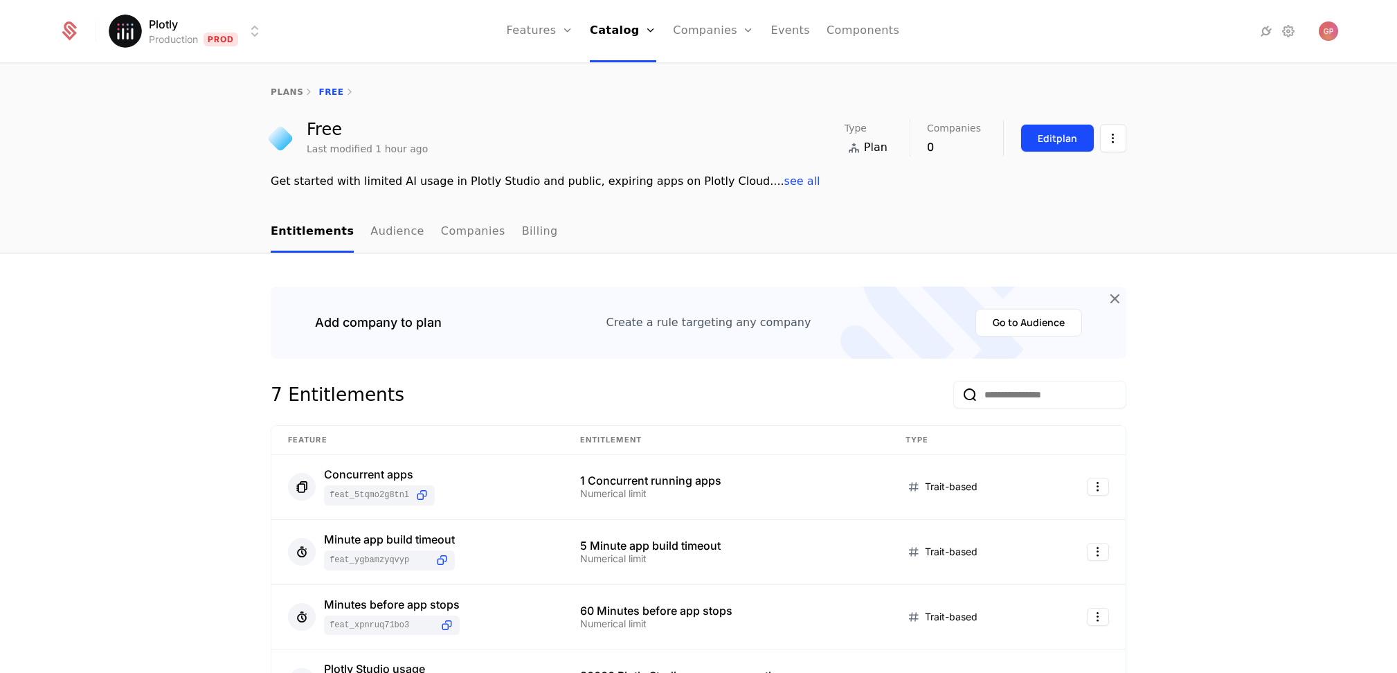
click at [1048, 138] on div "Edit plan" at bounding box center [1056, 139] width 39 height 14
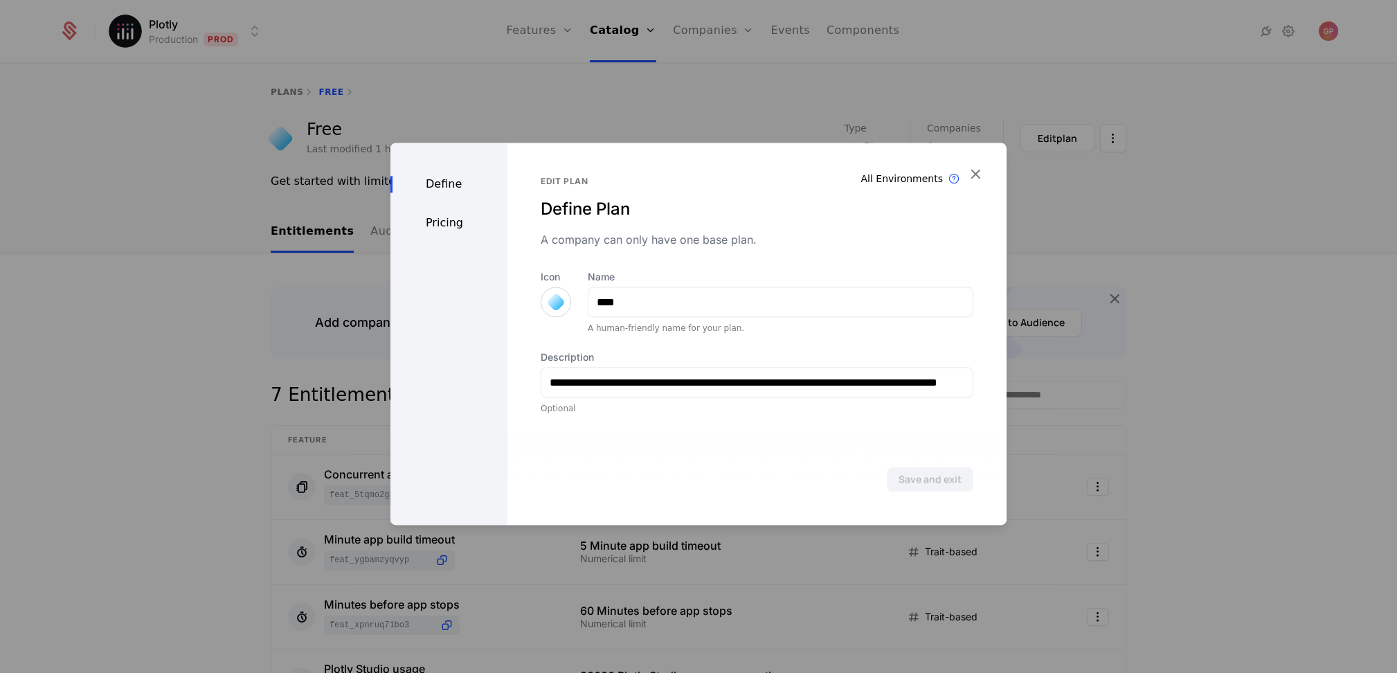
click at [449, 219] on div "Pricing" at bounding box center [448, 223] width 117 height 17
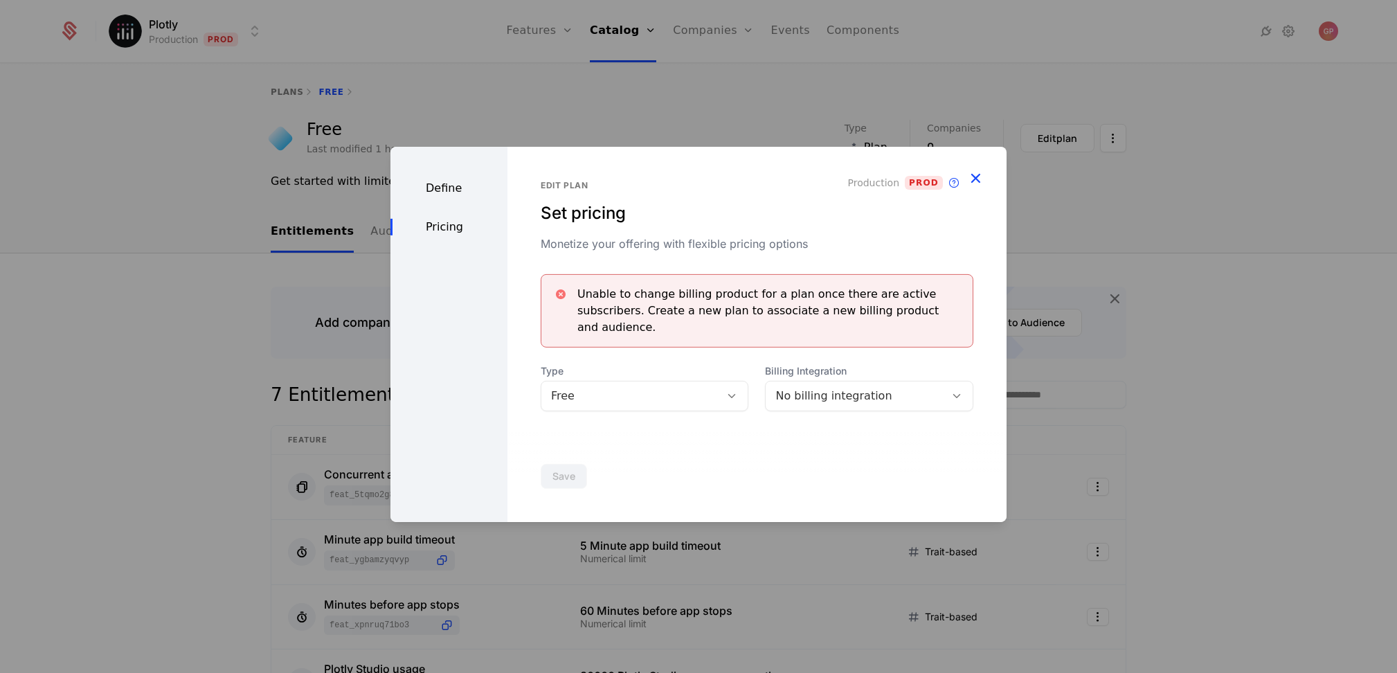
click at [978, 181] on icon "button" at bounding box center [975, 178] width 18 height 18
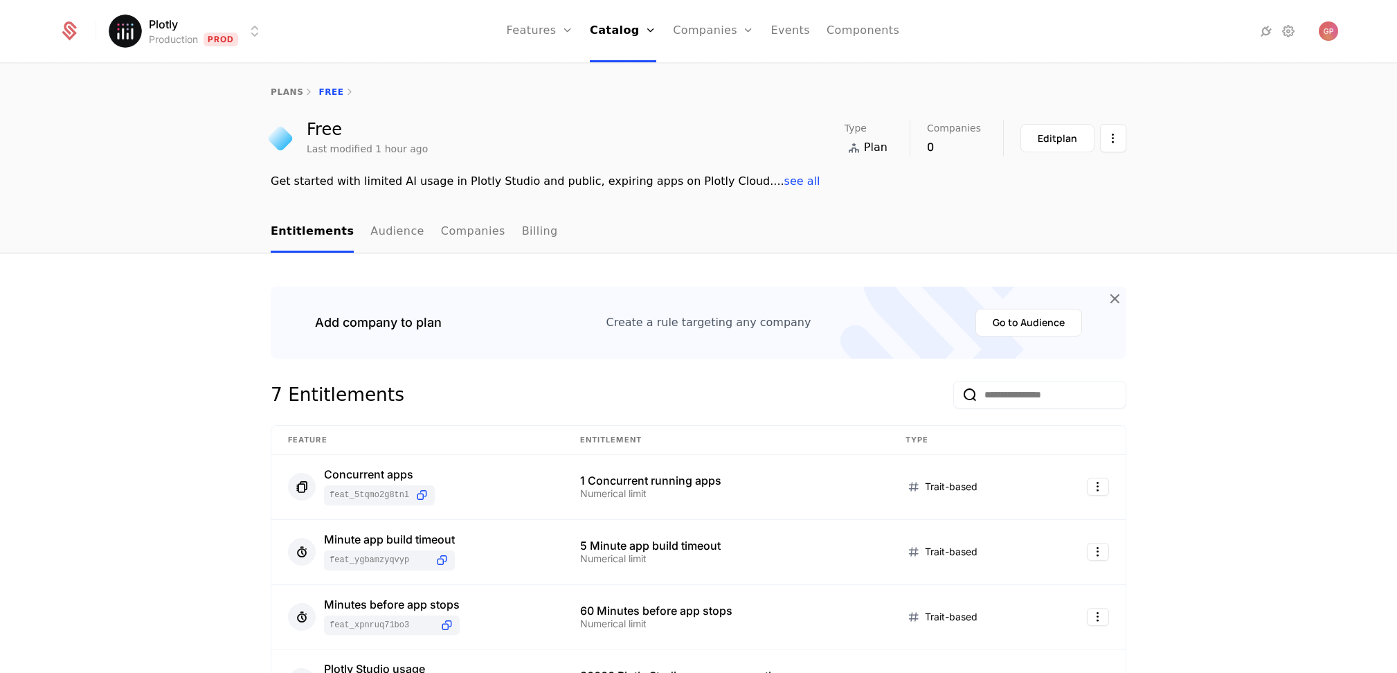
click at [165, 41] on html "Plotly Production Prod Features Features Flags Catalog Plans Add Ons Credits Co…" at bounding box center [698, 336] width 1397 height 673
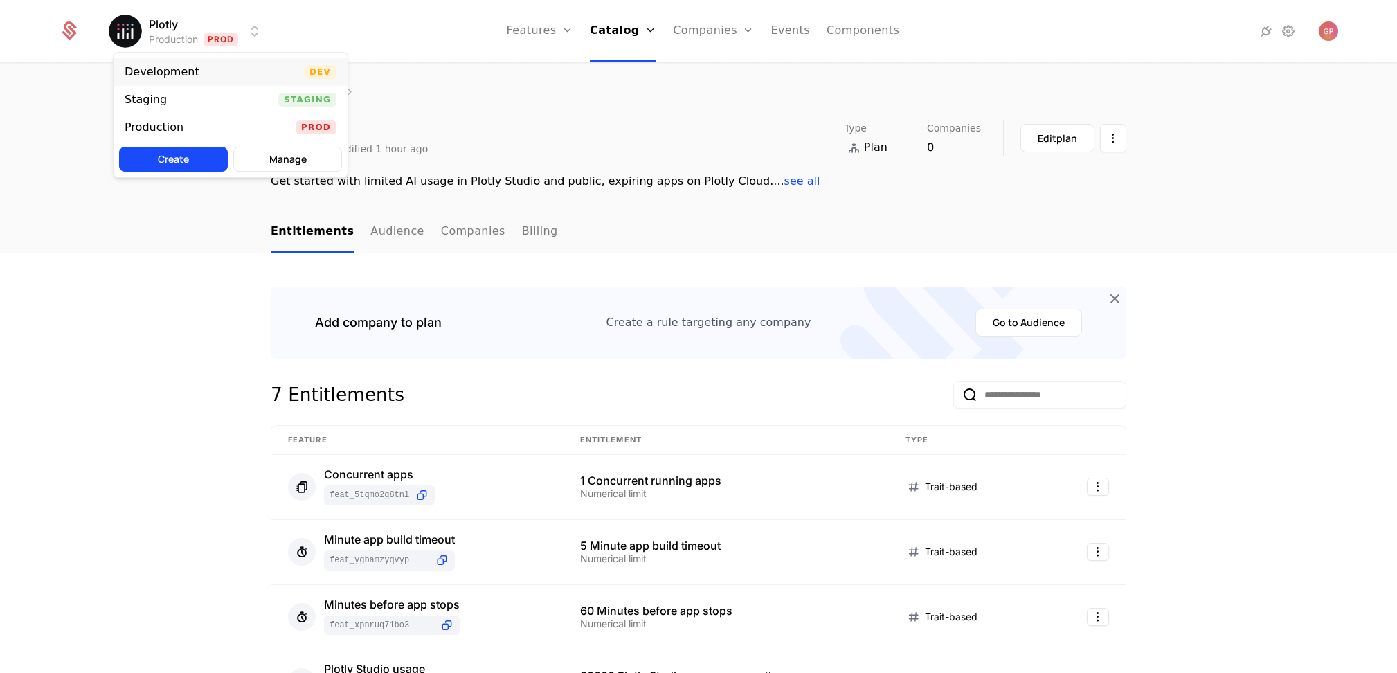
click at [212, 76] on div "Development Dev" at bounding box center [231, 72] width 234 height 28
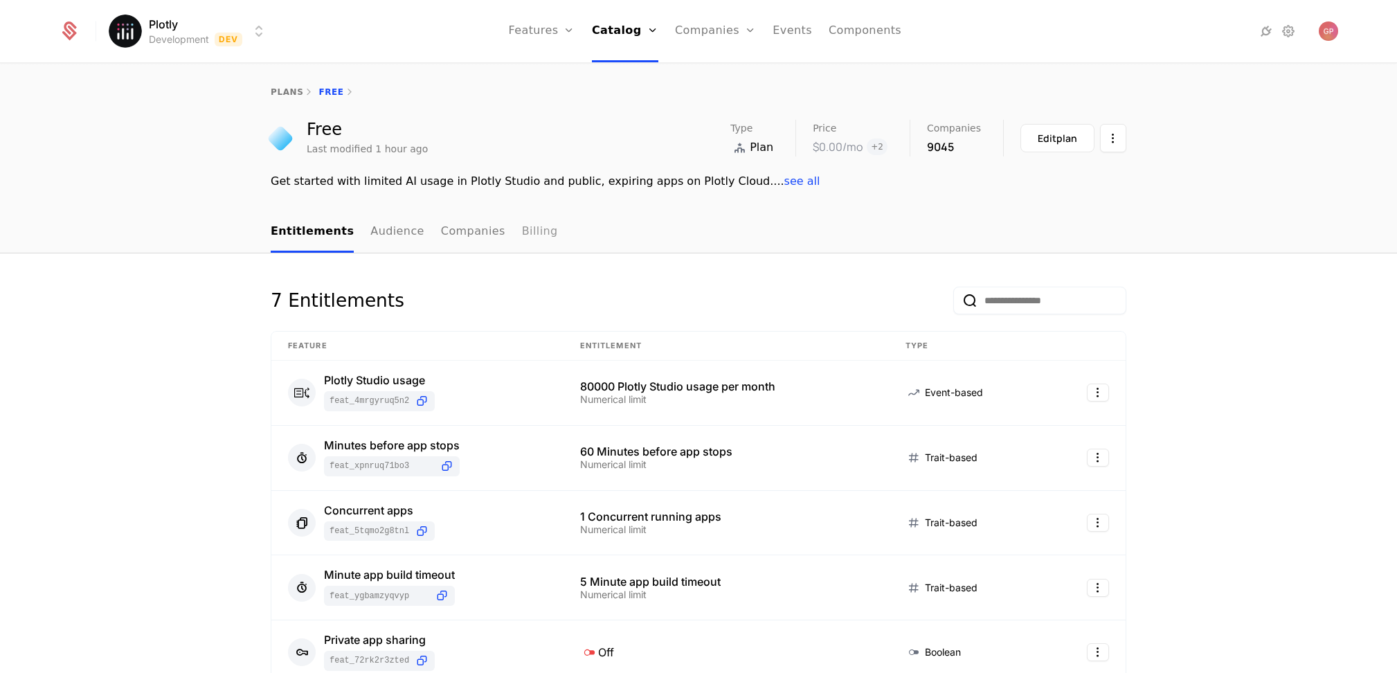
click at [522, 226] on link "Billing" at bounding box center [540, 232] width 36 height 41
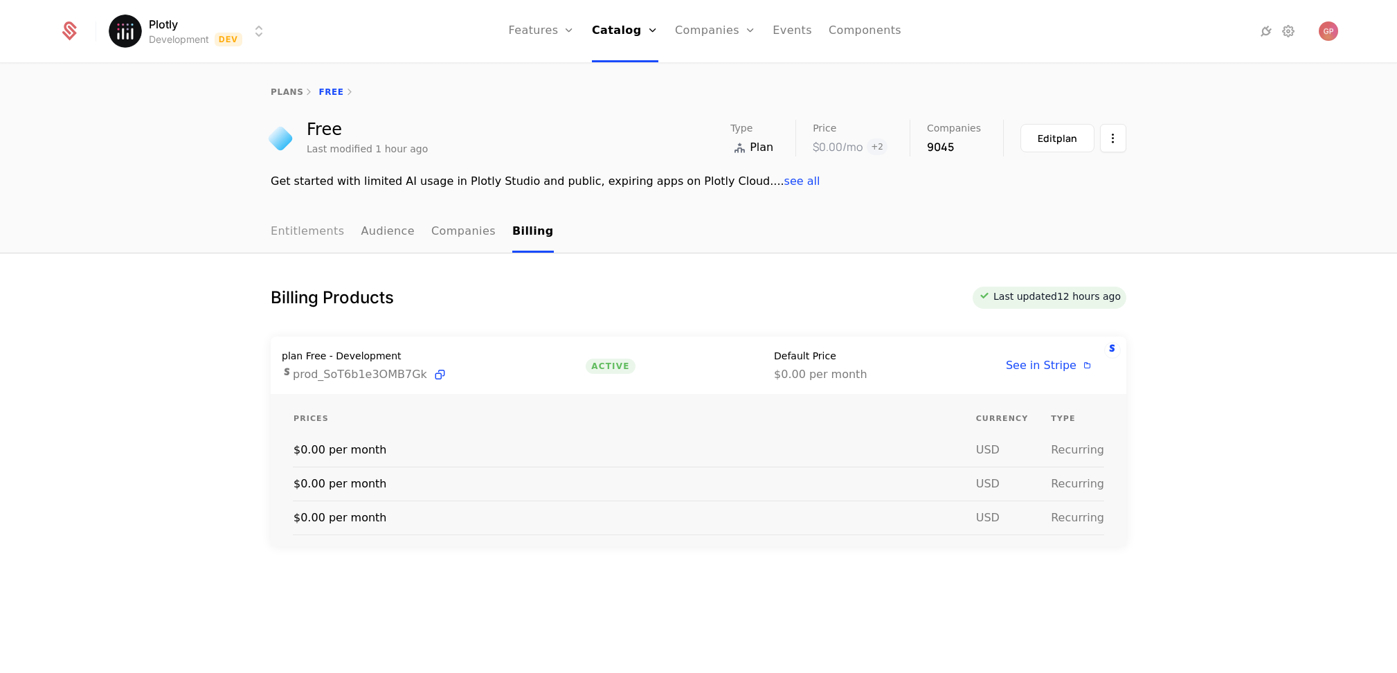
click at [320, 237] on link "Entitlements" at bounding box center [308, 232] width 74 height 41
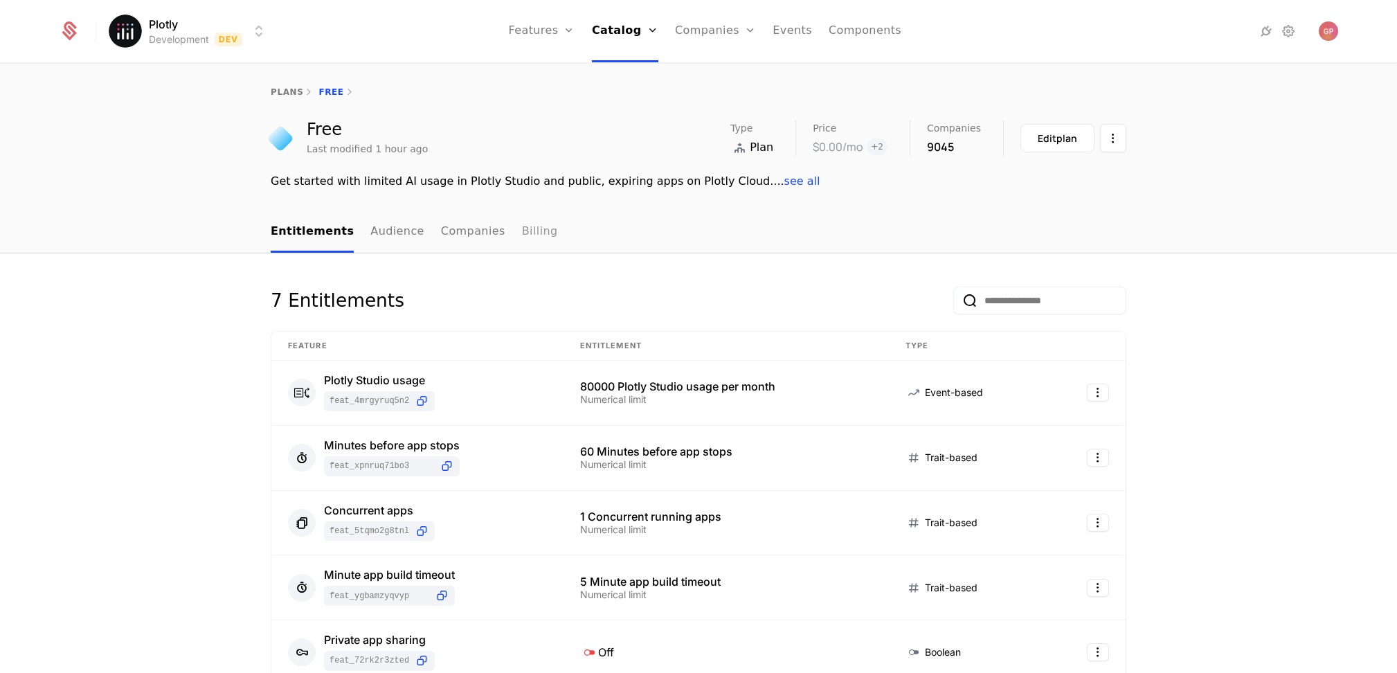
click at [522, 239] on link "Billing" at bounding box center [540, 232] width 36 height 41
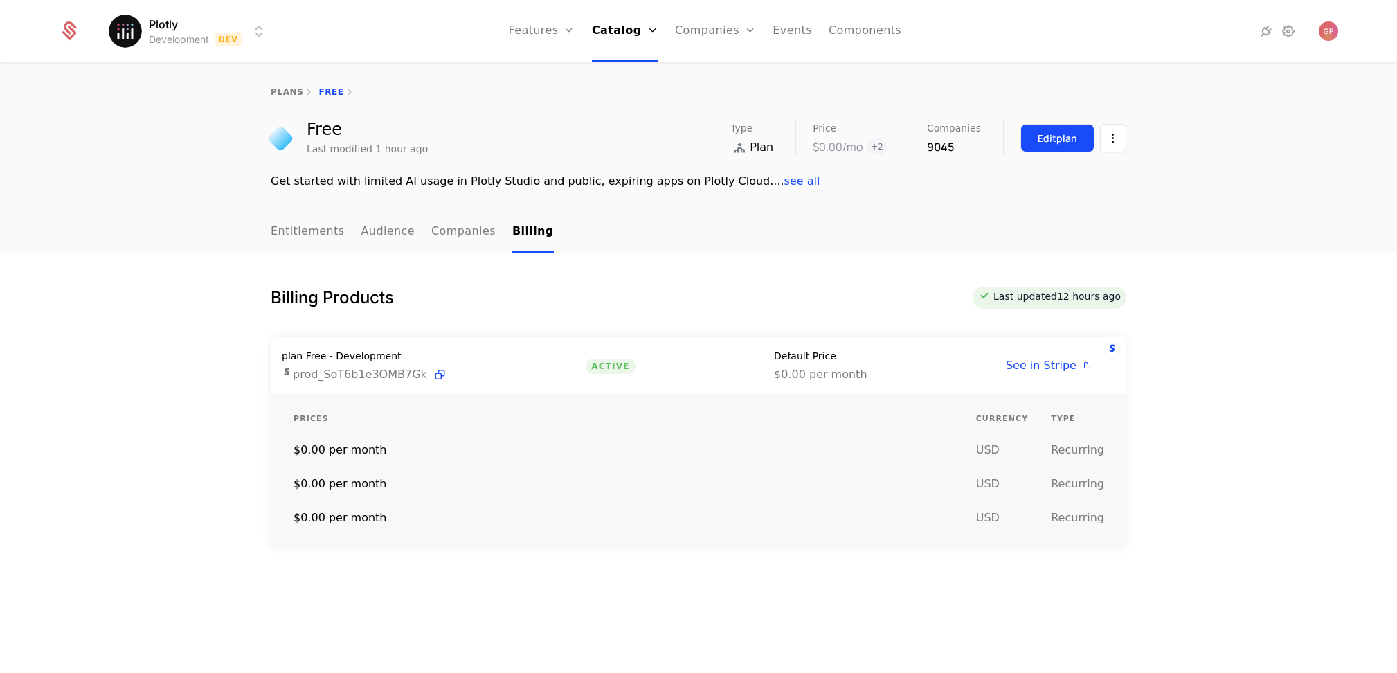
click at [1044, 142] on div "Edit plan" at bounding box center [1056, 139] width 39 height 14
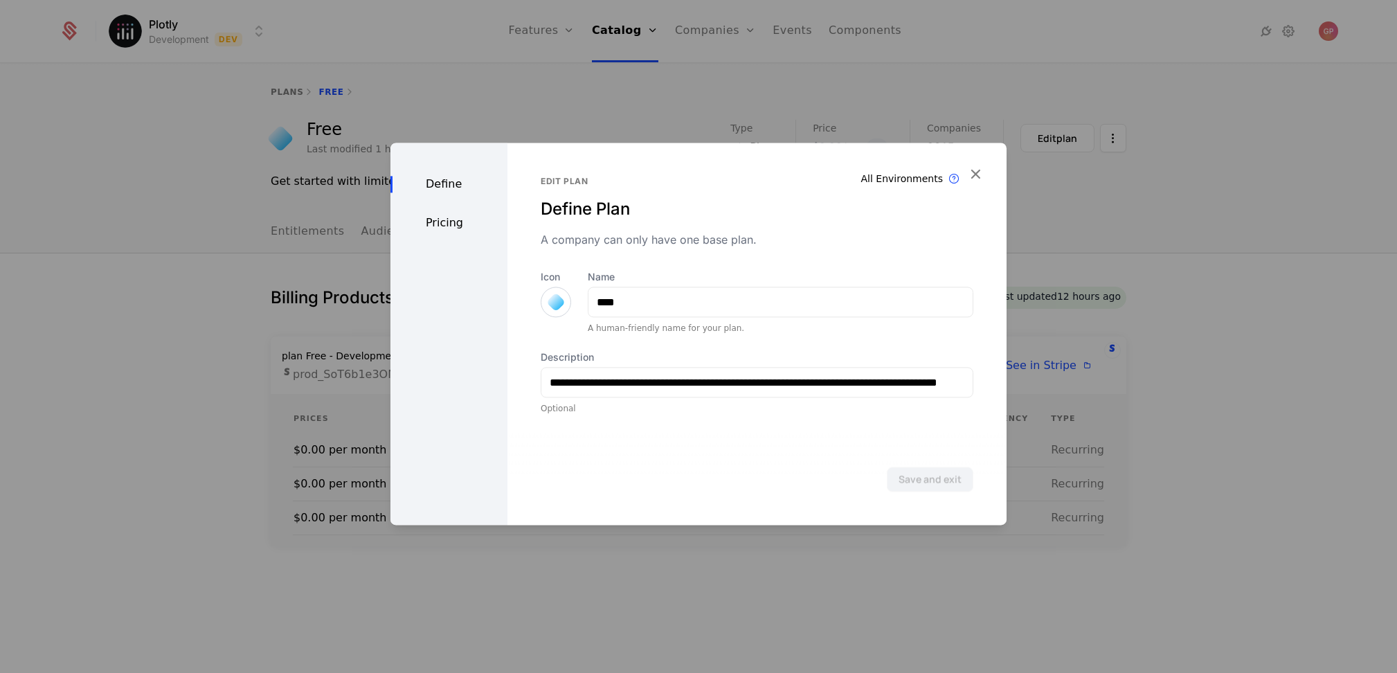
click at [415, 223] on div "Pricing" at bounding box center [448, 223] width 117 height 17
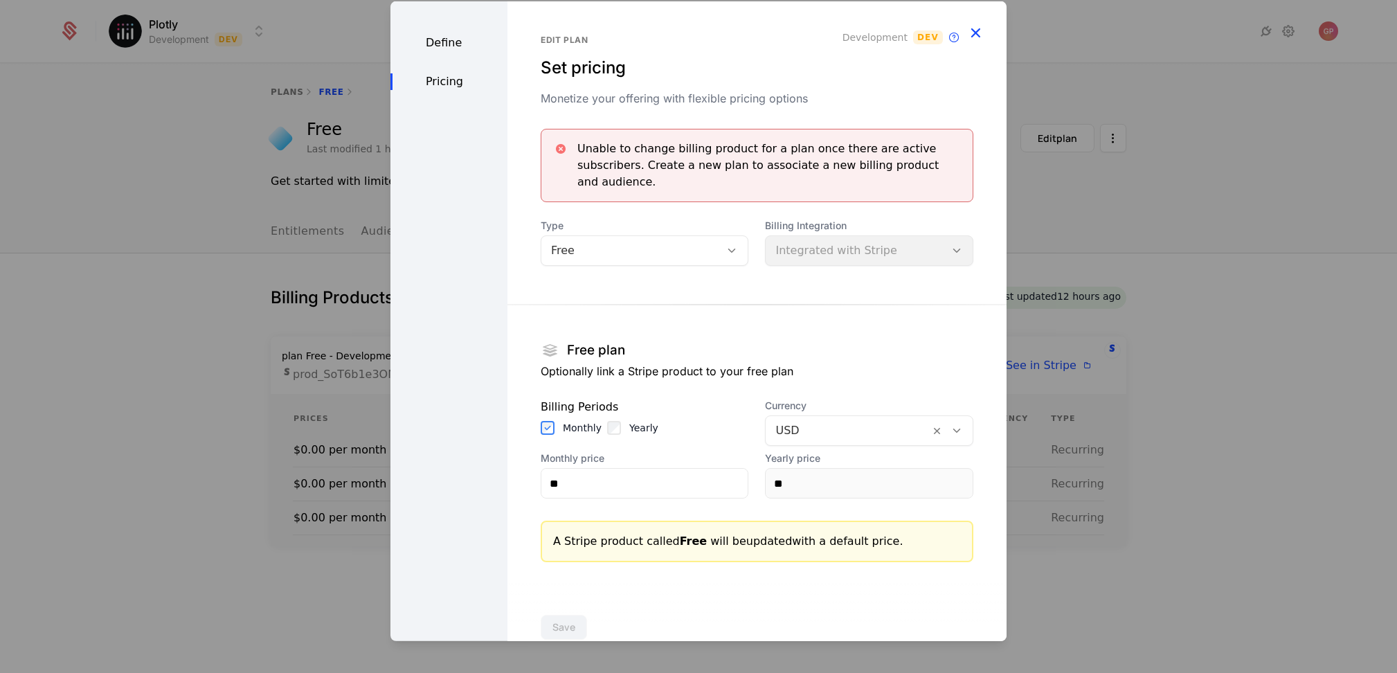
click at [966, 28] on icon "button" at bounding box center [975, 33] width 18 height 18
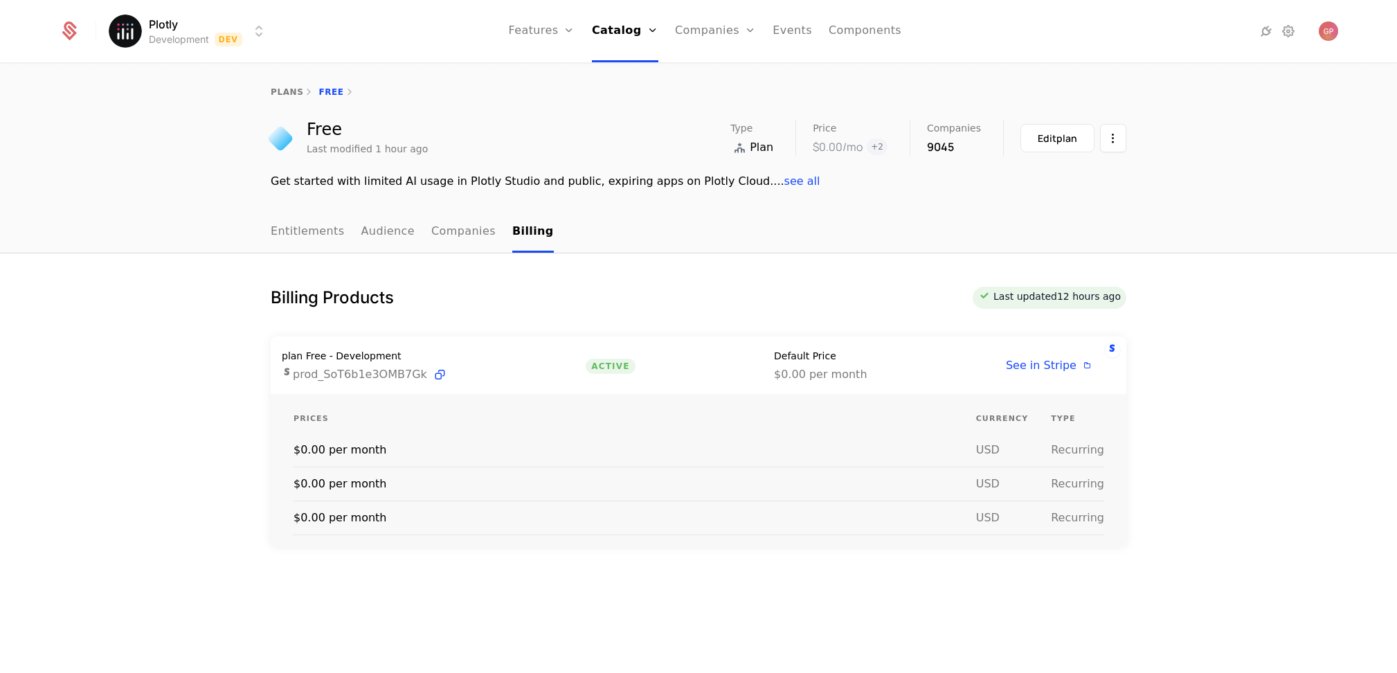
click at [1223, 362] on div "Billing Products Last updated 12 hours ago plan Free - Development prod_SoT6b1e…" at bounding box center [698, 477] width 1397 height 448
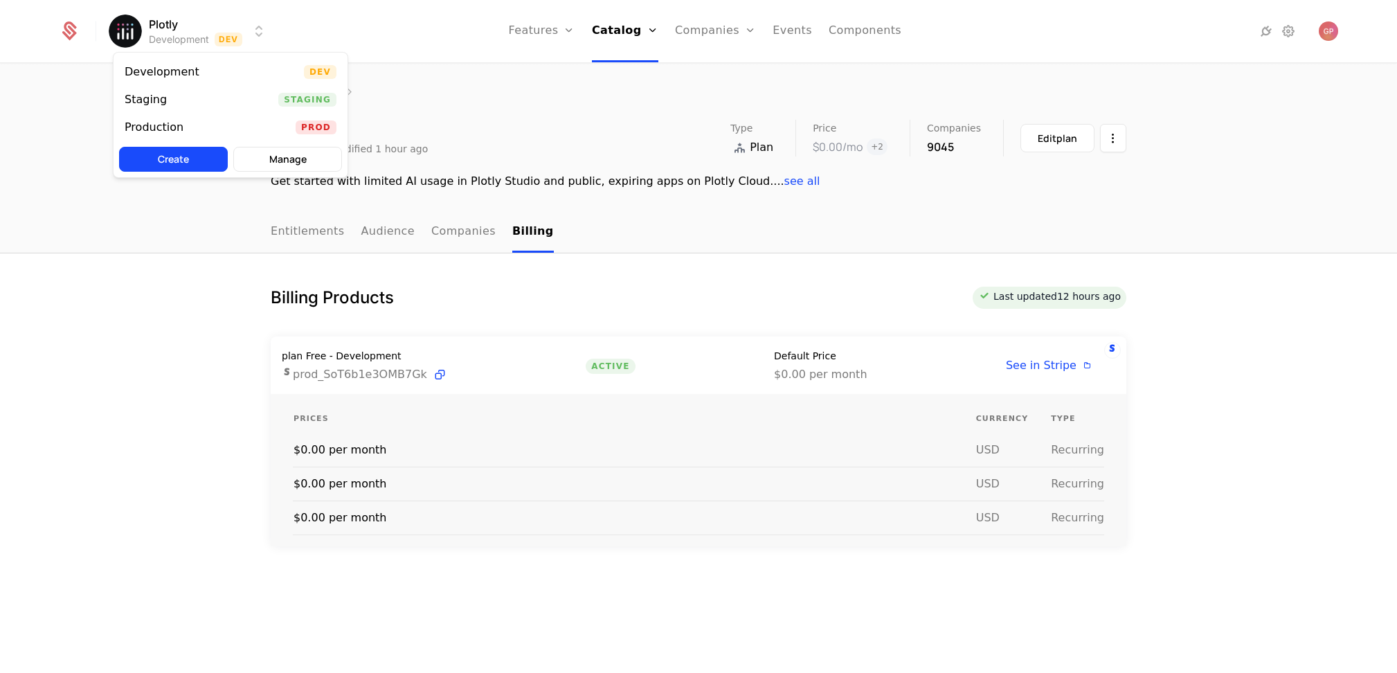
click at [264, 35] on html "Plotly Development Dev Features Features Flags Catalog Plans Add Ons Credits Co…" at bounding box center [698, 336] width 1397 height 673
click at [232, 109] on div "Staging Staging" at bounding box center [231, 100] width 234 height 28
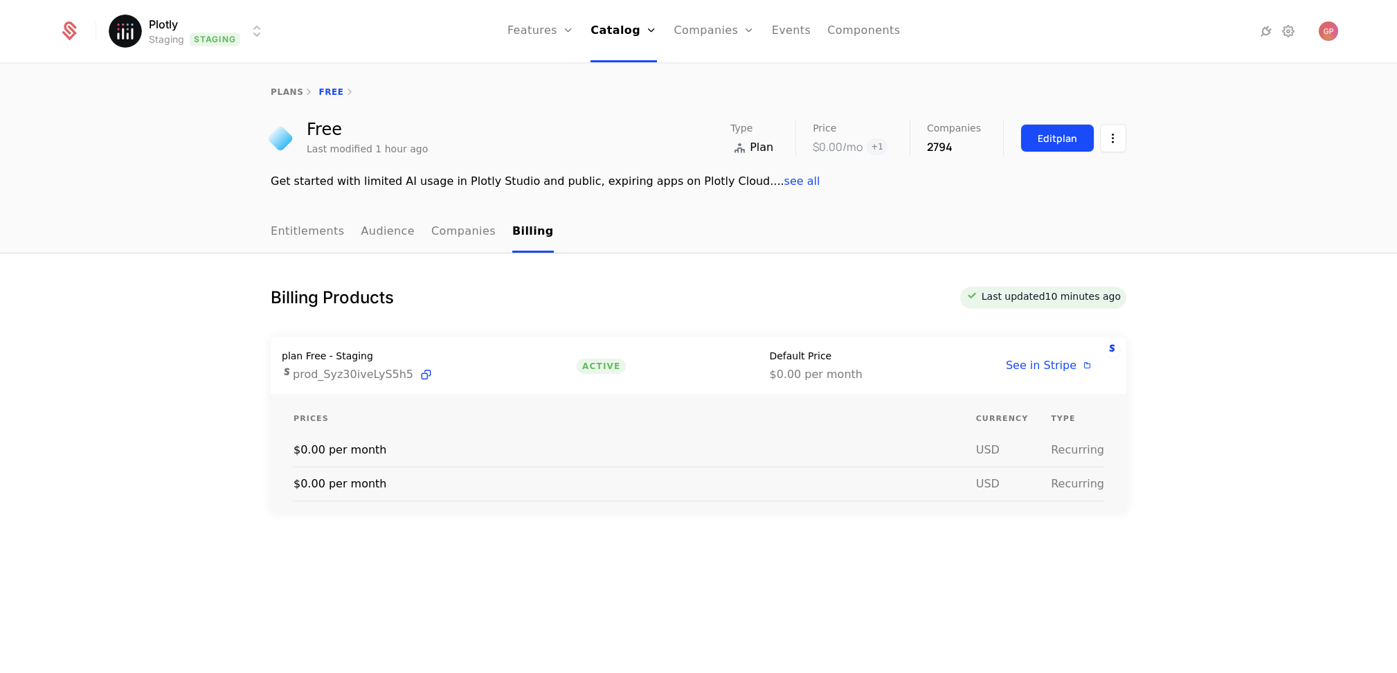
click at [1045, 125] on button "Edit plan" at bounding box center [1057, 138] width 74 height 28
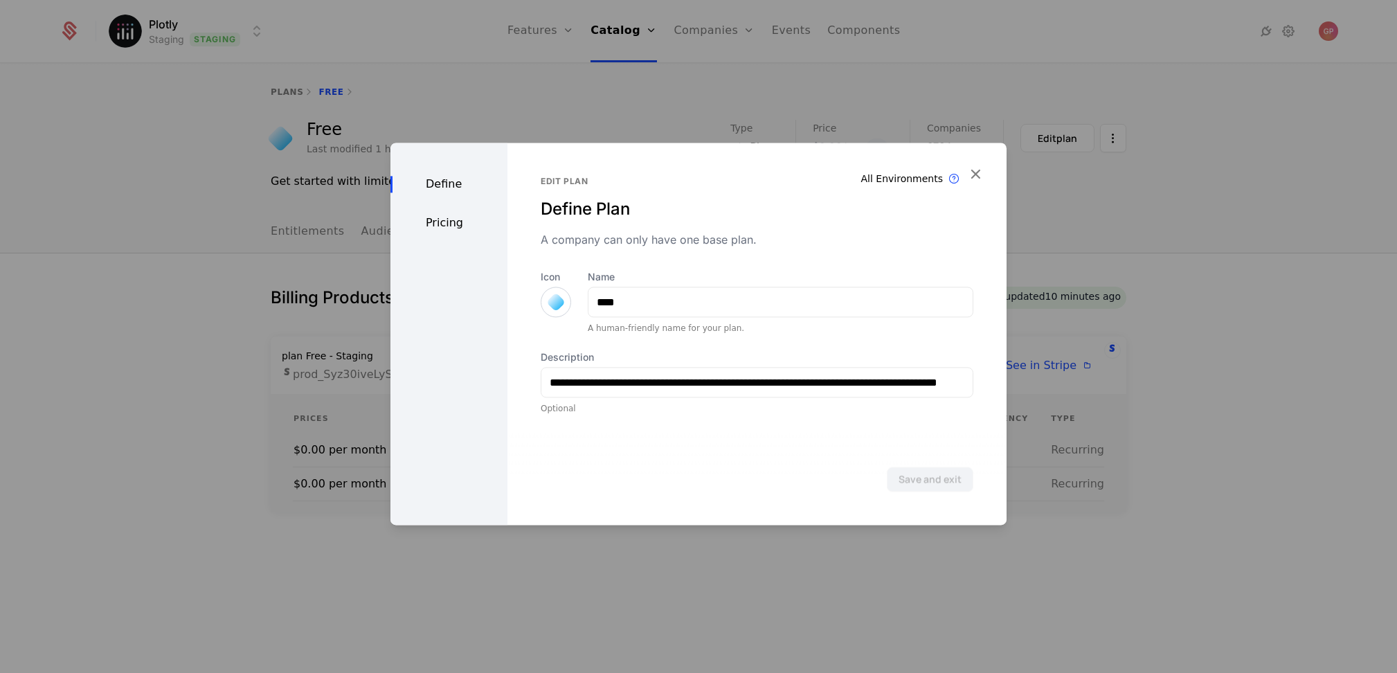
click at [437, 233] on div "Define Pricing" at bounding box center [448, 334] width 117 height 382
click at [435, 219] on div "Pricing" at bounding box center [448, 223] width 117 height 17
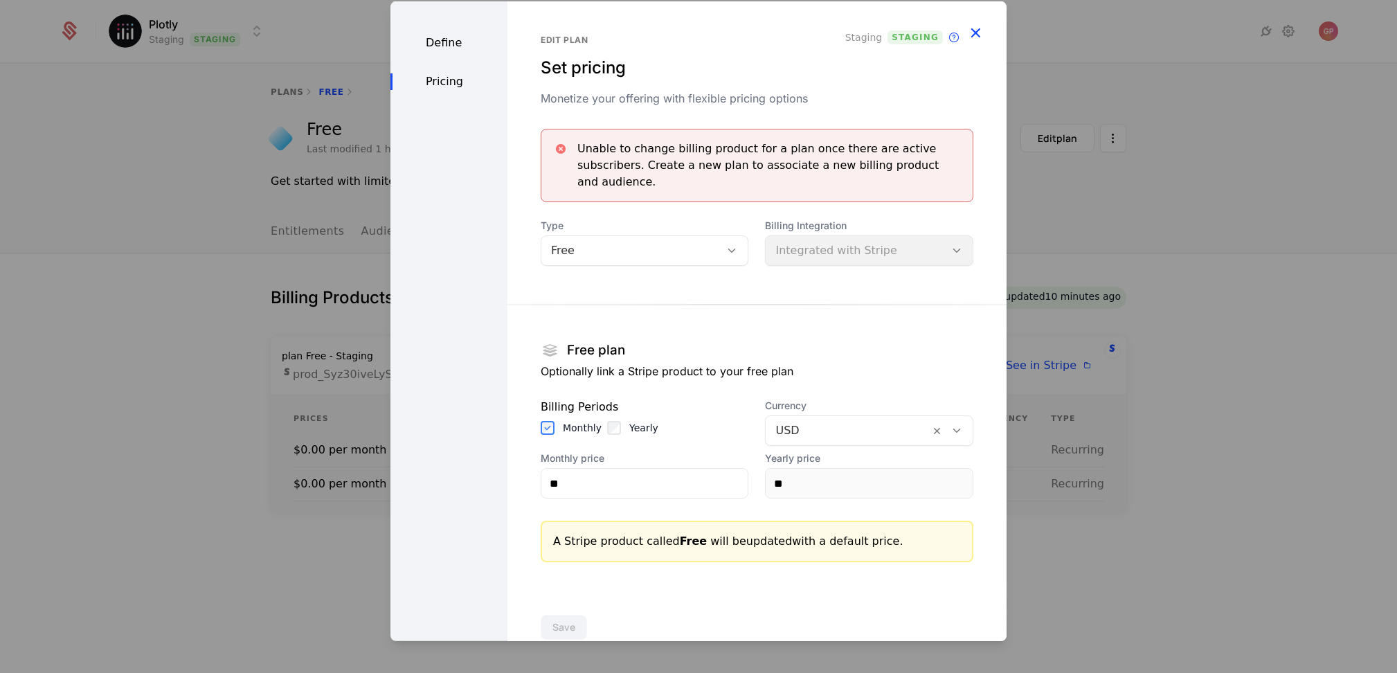
click at [966, 32] on icon "button" at bounding box center [975, 33] width 18 height 18
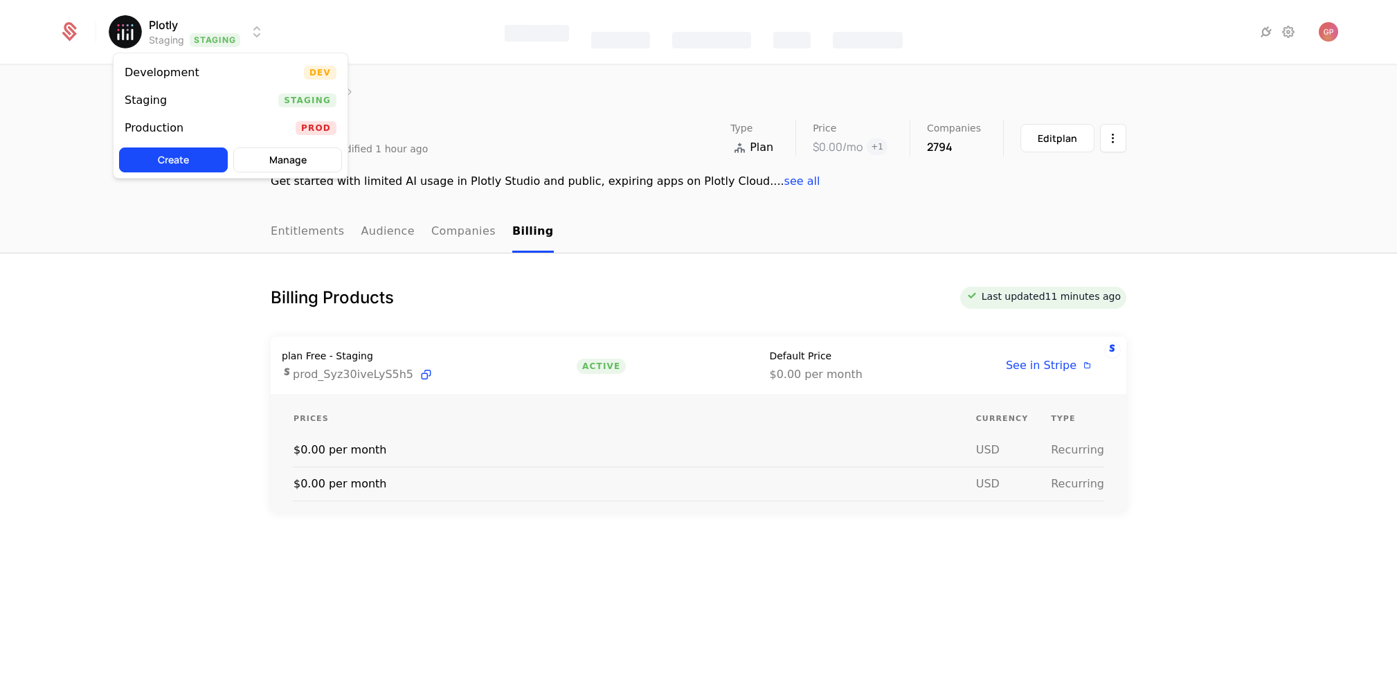
click at [239, 17] on html "Plotly Staging Staging Features Catalog Companies Events Components plans Free …" at bounding box center [698, 336] width 1397 height 673
click at [197, 121] on div "Production Prod" at bounding box center [231, 128] width 234 height 28
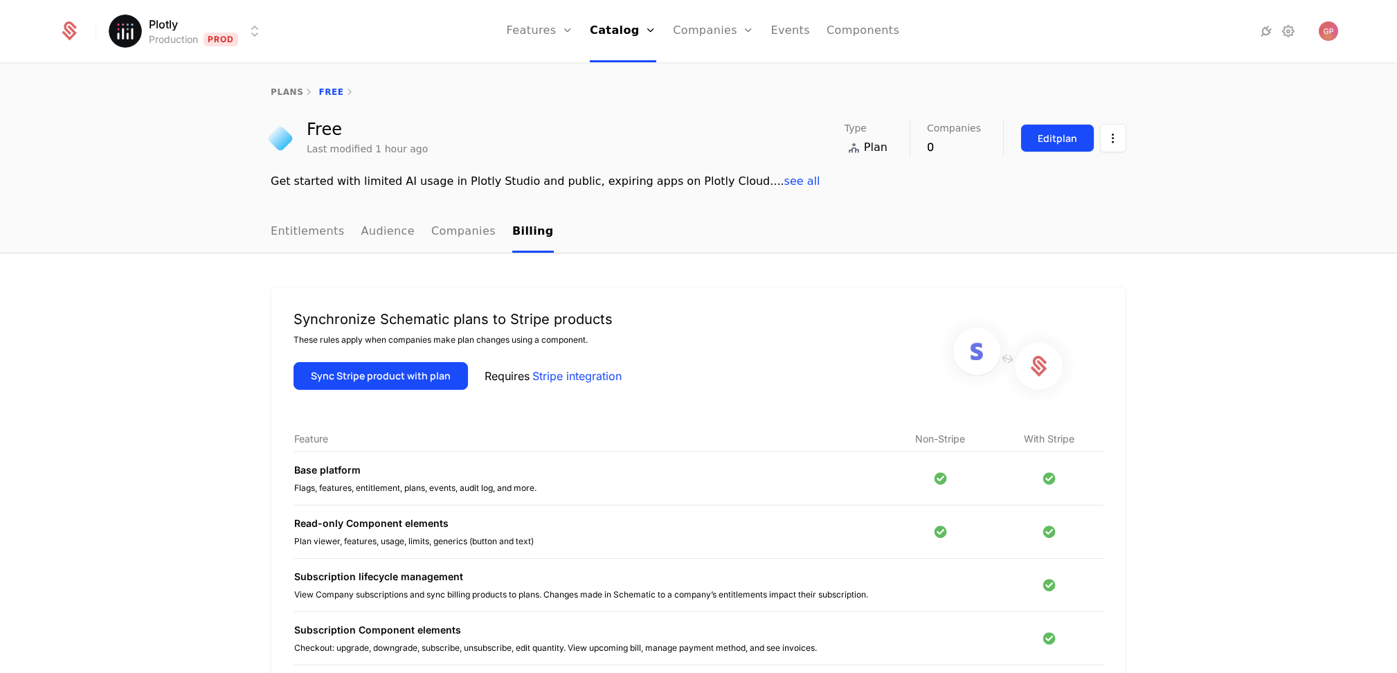
click at [1028, 138] on button "Edit plan" at bounding box center [1057, 138] width 74 height 28
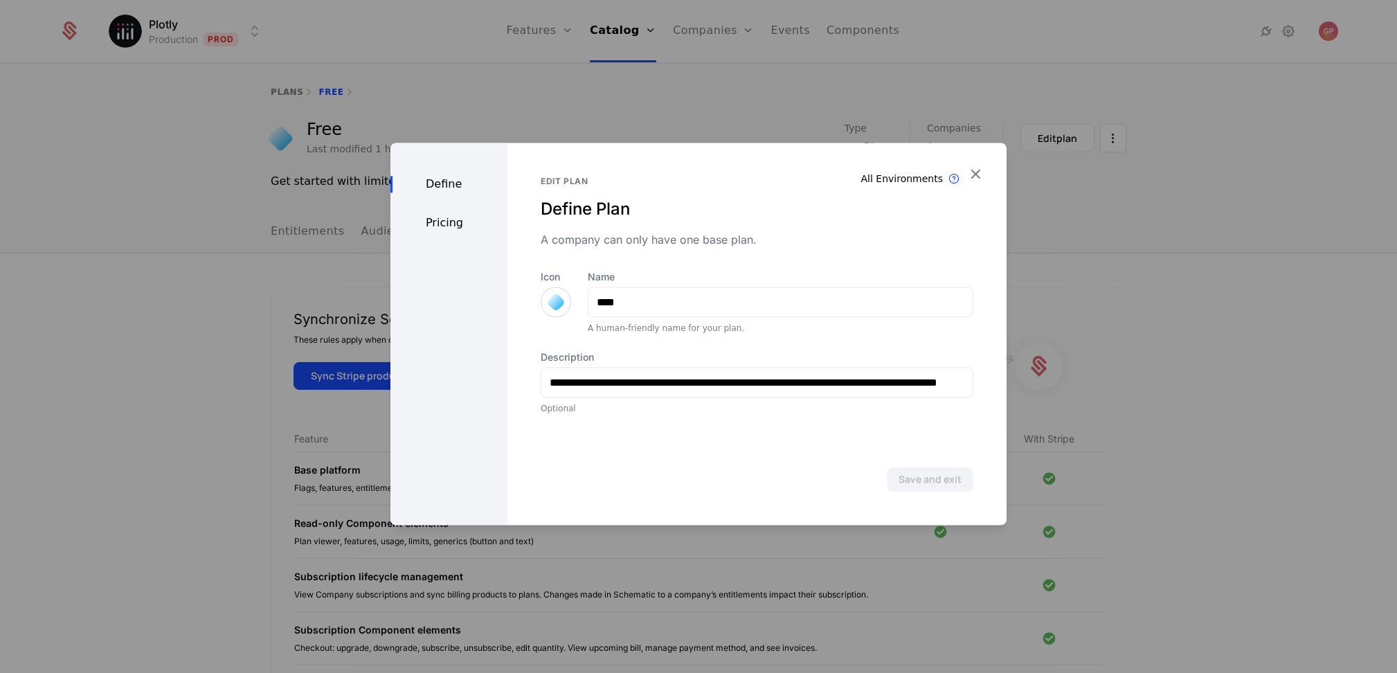
click at [439, 228] on div "Pricing" at bounding box center [448, 223] width 117 height 17
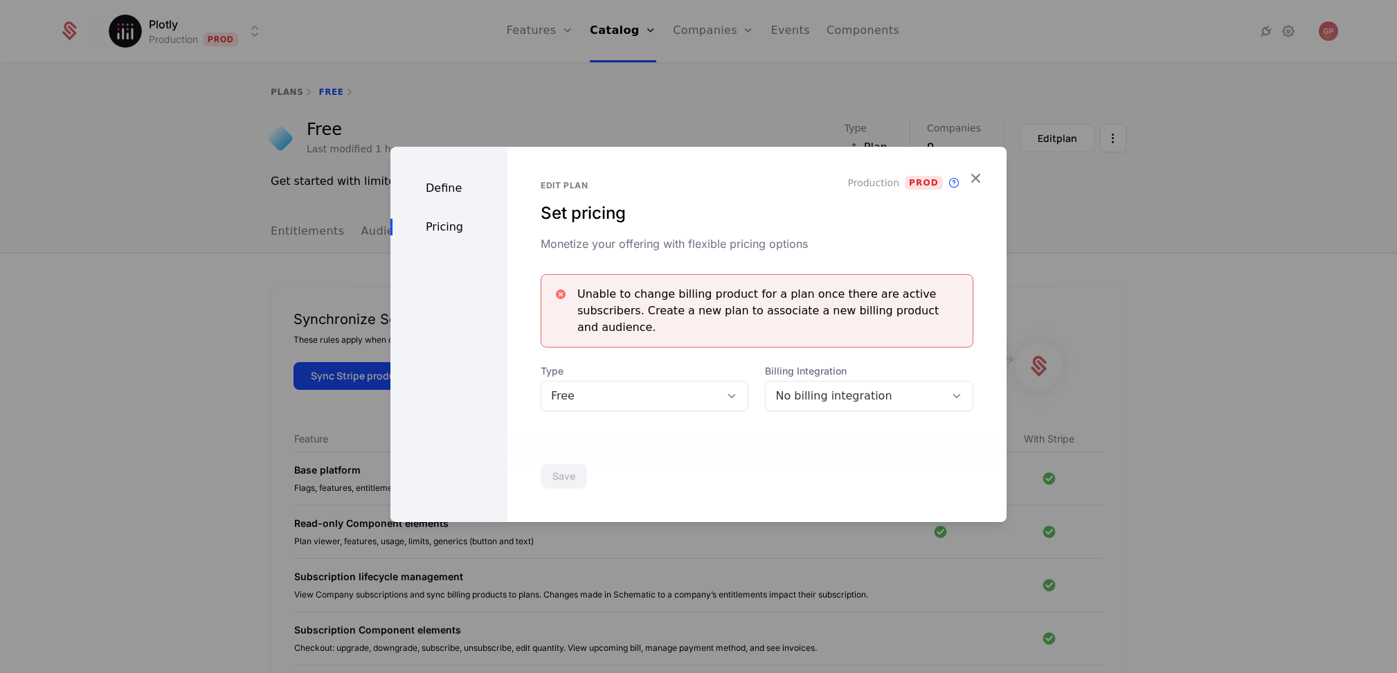
click at [963, 77] on div at bounding box center [698, 336] width 1397 height 673
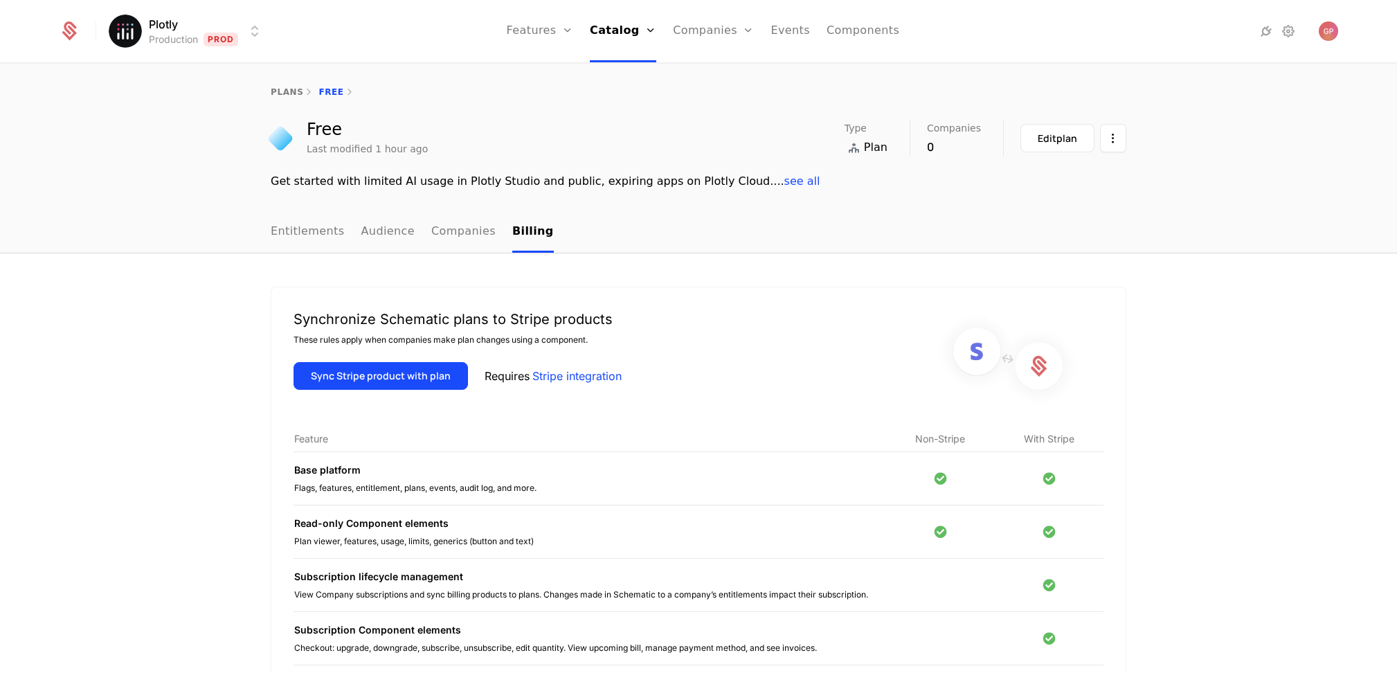
click at [220, 31] on html "Plotly Production Prod Features Features Flags Catalog Plans Add Ons Credits Co…" at bounding box center [698, 336] width 1397 height 673
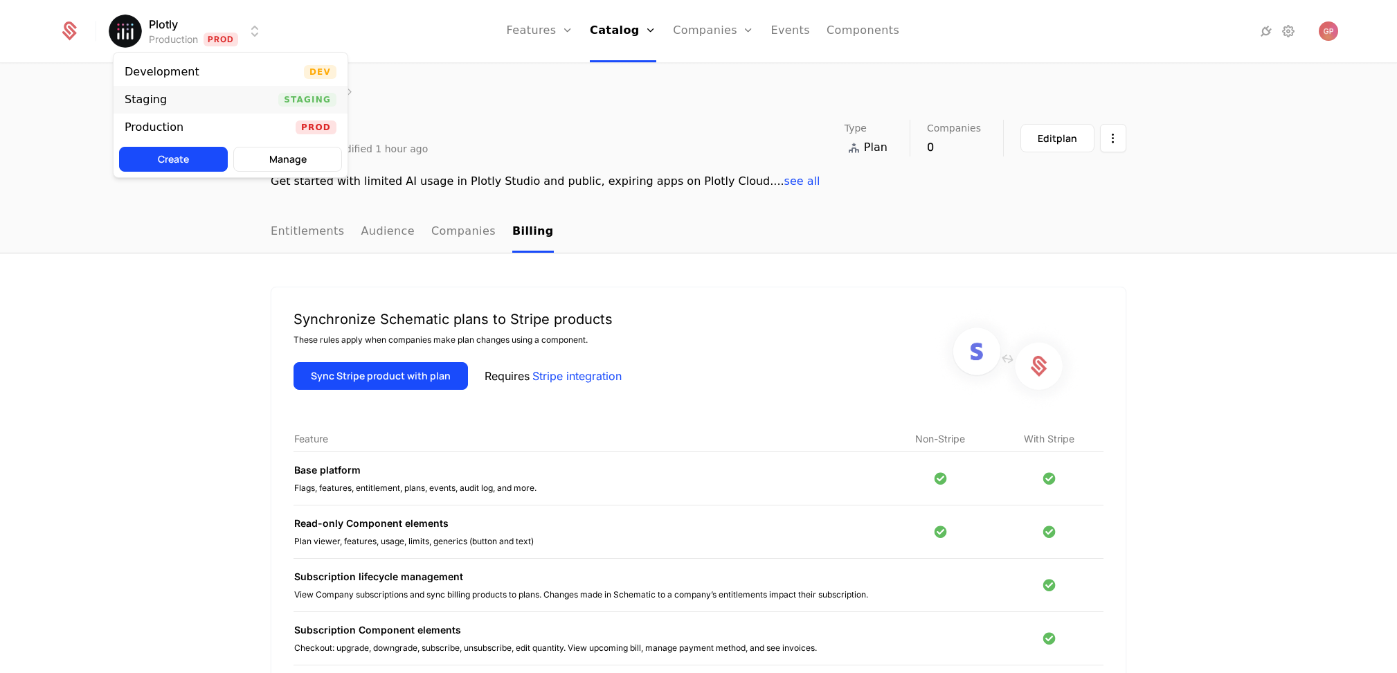
click at [230, 98] on div "Staging Staging" at bounding box center [231, 100] width 234 height 28
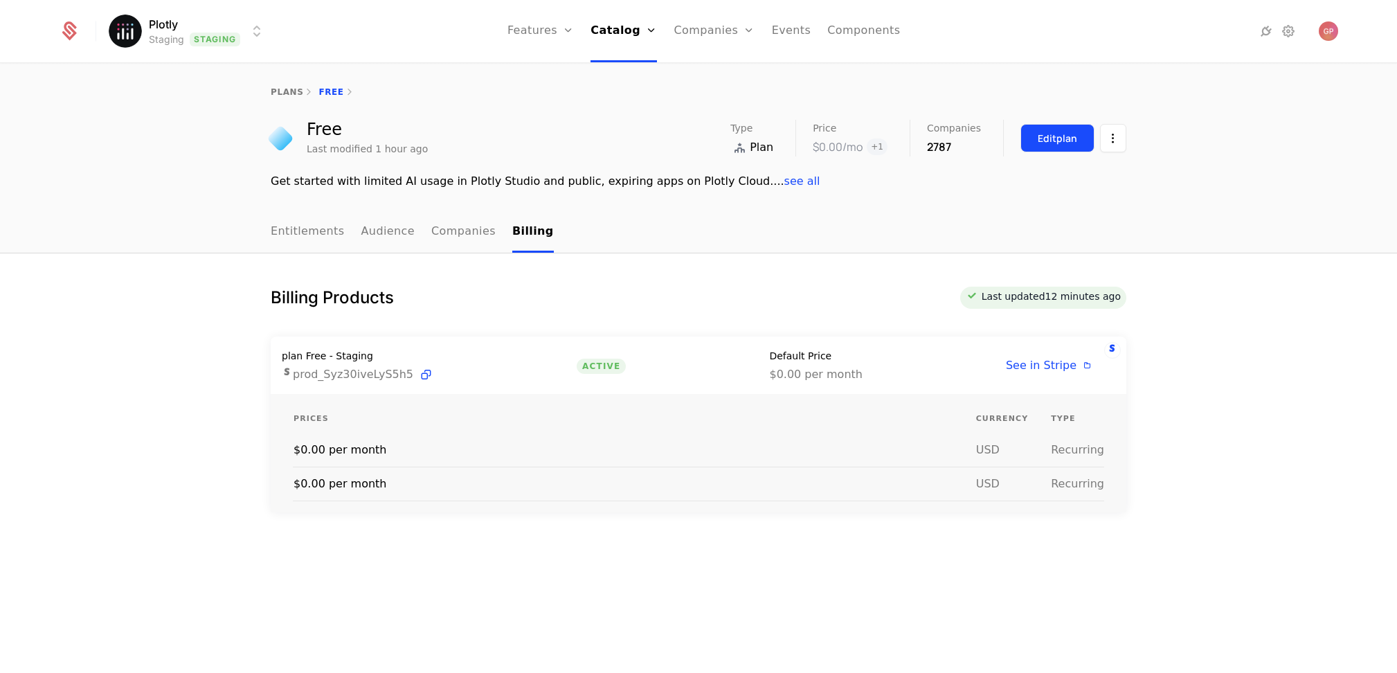
click at [1071, 138] on div "Edit plan" at bounding box center [1056, 139] width 39 height 14
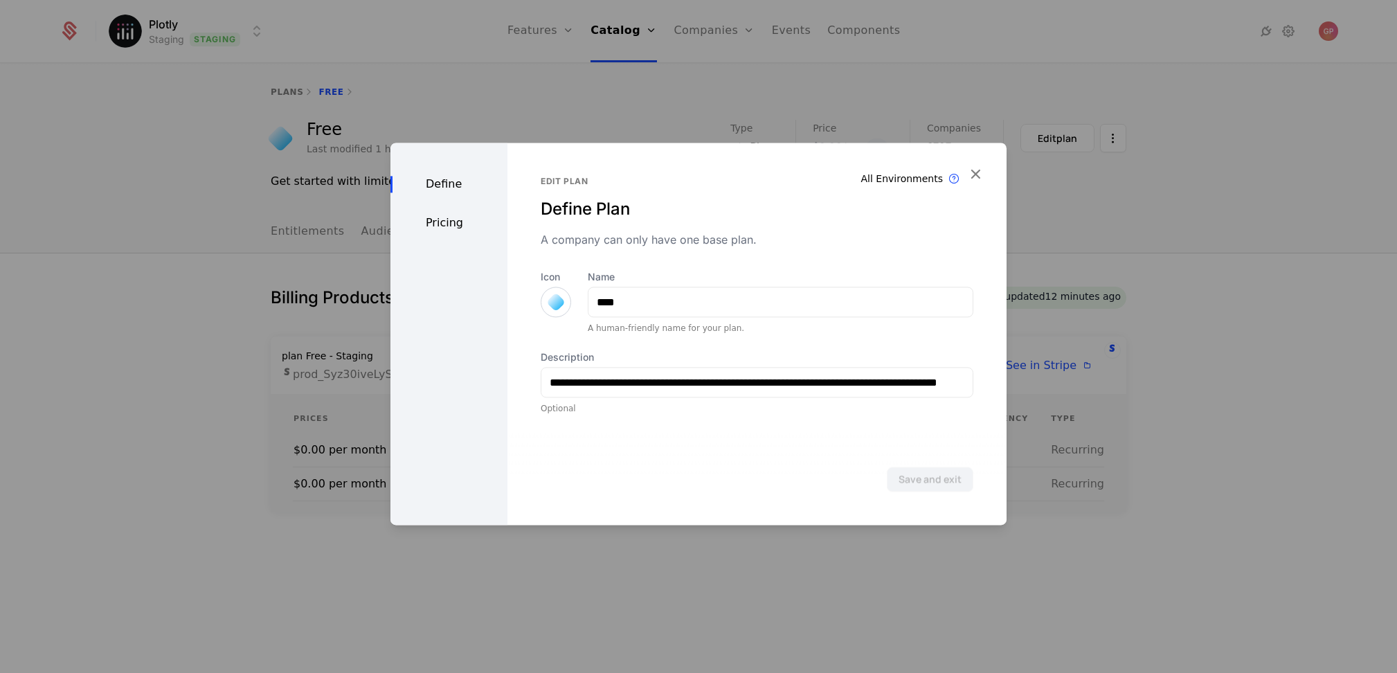
click at [459, 233] on div "Define Pricing" at bounding box center [448, 334] width 117 height 382
click at [458, 228] on div "Pricing" at bounding box center [448, 223] width 117 height 17
